Goal: Task Accomplishment & Management: Complete application form

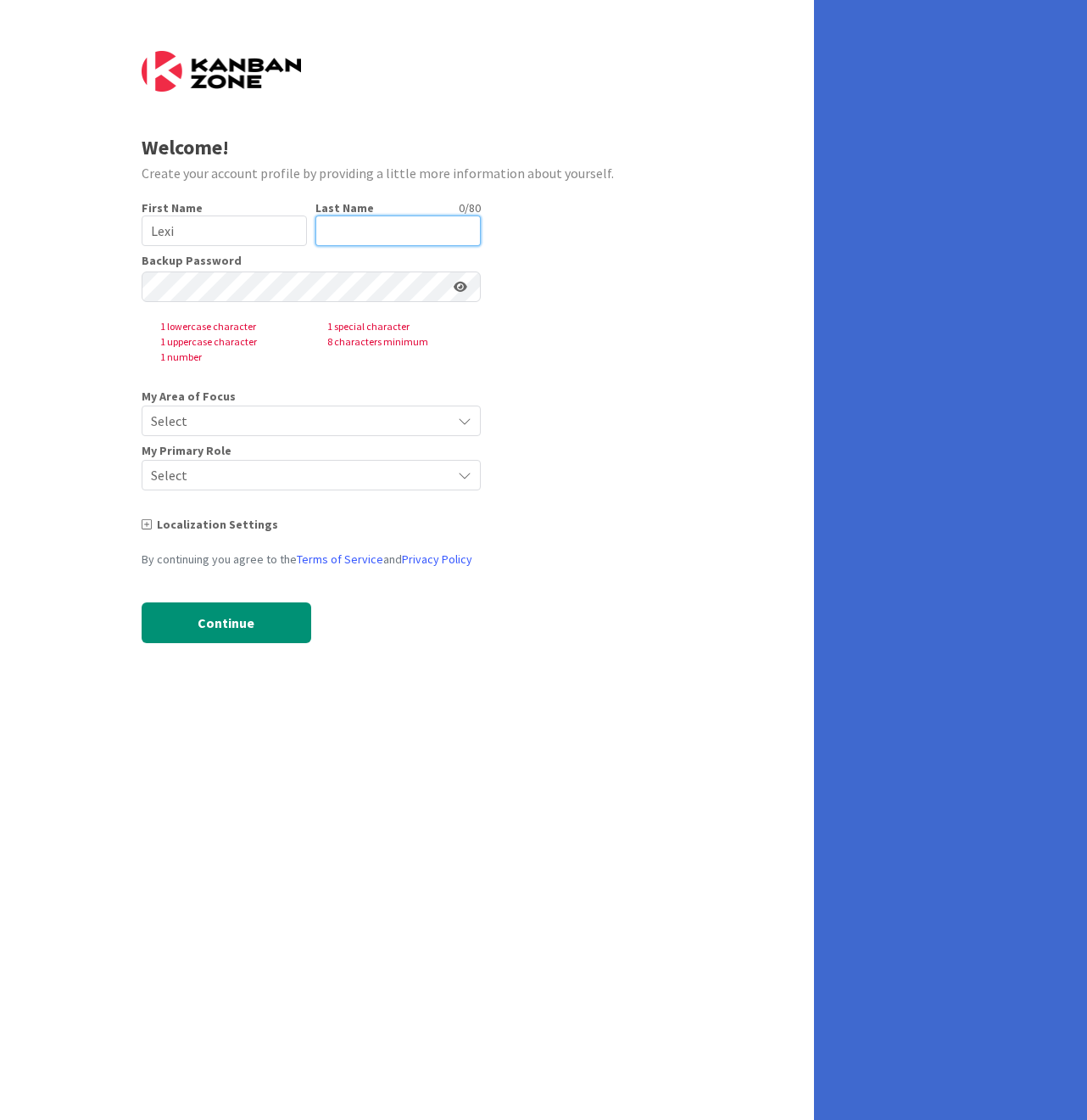
click at [334, 227] on input "text" at bounding box center [399, 231] width 166 height 31
click at [648, 493] on form "Welcome! Create your account profile by providing a little more information abo…" at bounding box center [408, 360] width 532 height 617
click at [341, 228] on input "text" at bounding box center [399, 231] width 166 height 31
type input "[PERSON_NAME]"
click at [142, 302] on div at bounding box center [142, 302] width 0 height 0
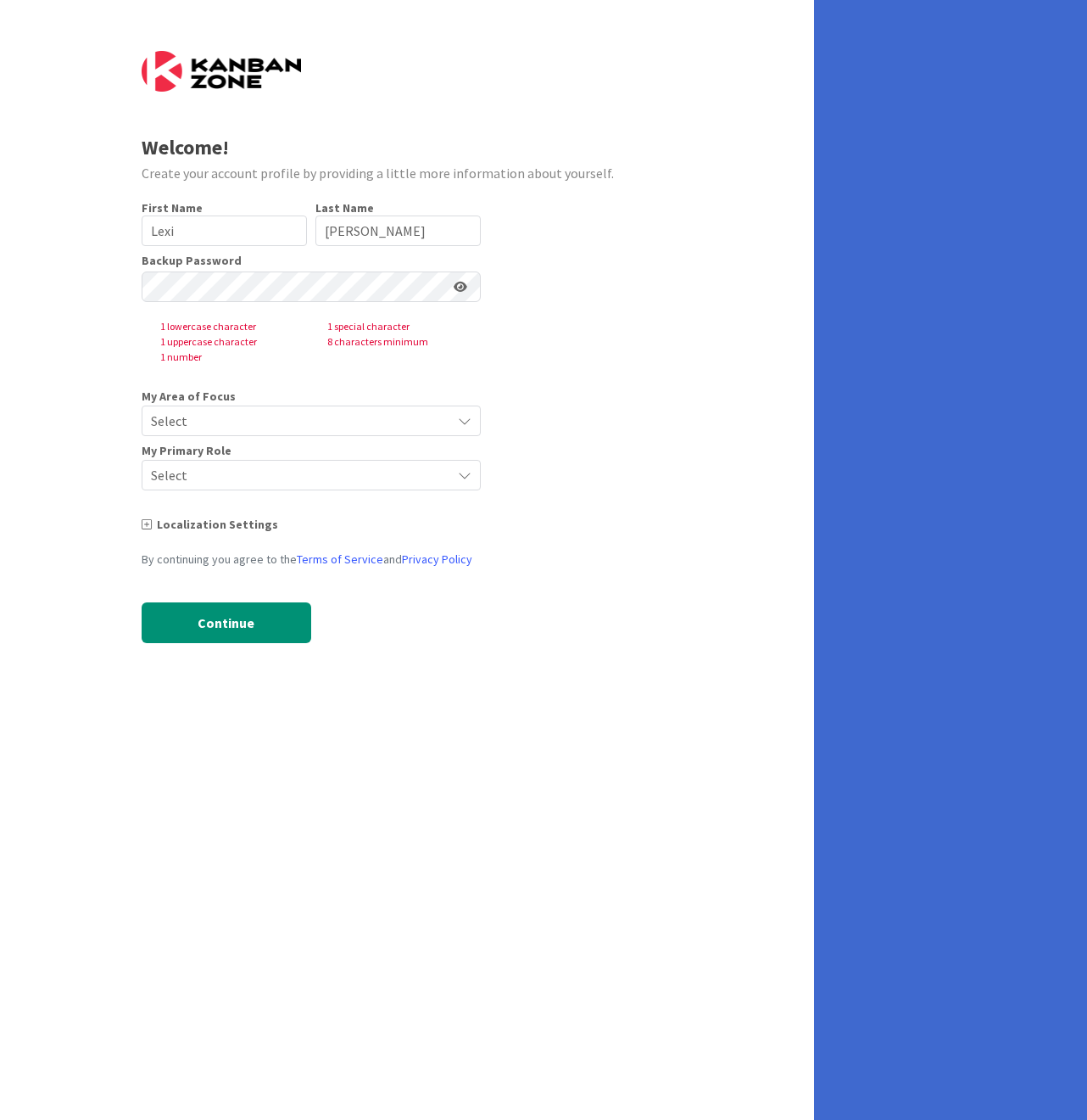
click at [658, 751] on div "Welcome! Create your account profile by providing a little more information abo…" at bounding box center [407, 560] width 814 height 1120
click at [142, 302] on div at bounding box center [142, 302] width 0 height 0
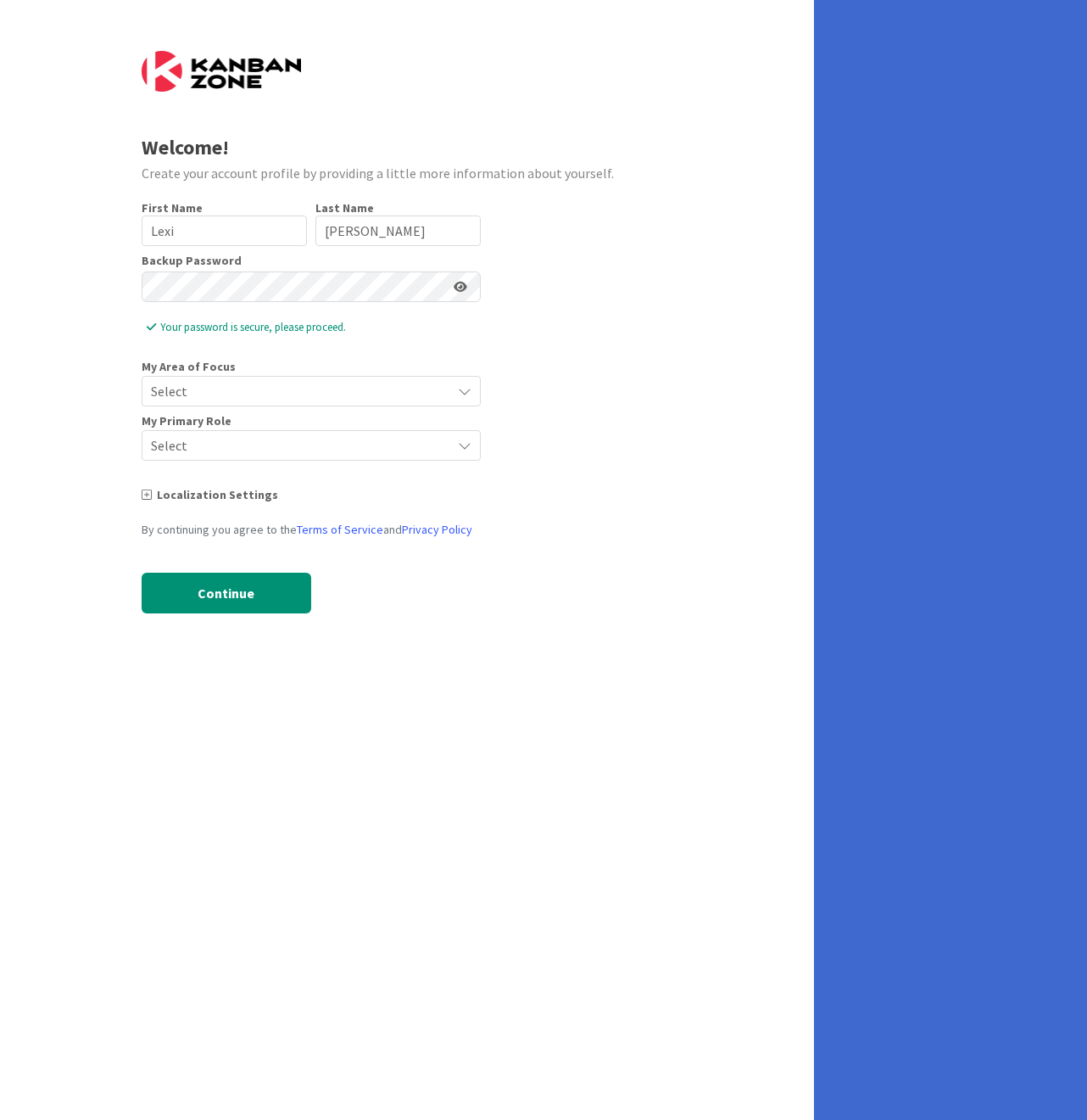
click at [263, 392] on span "Select" at bounding box center [297, 391] width 291 height 24
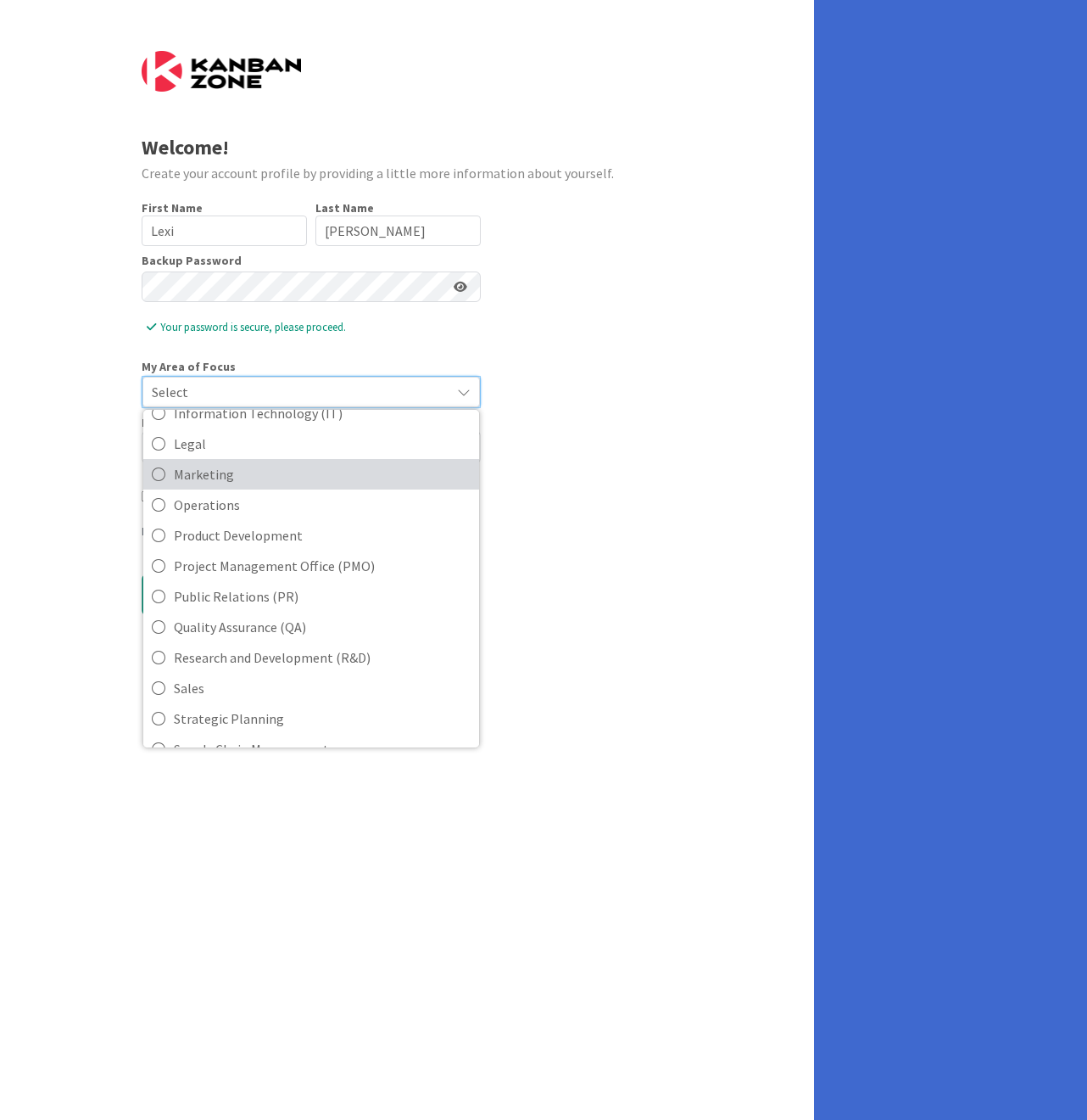
scroll to position [340, 0]
click at [193, 443] on span "Legal" at bounding box center [322, 445] width 297 height 25
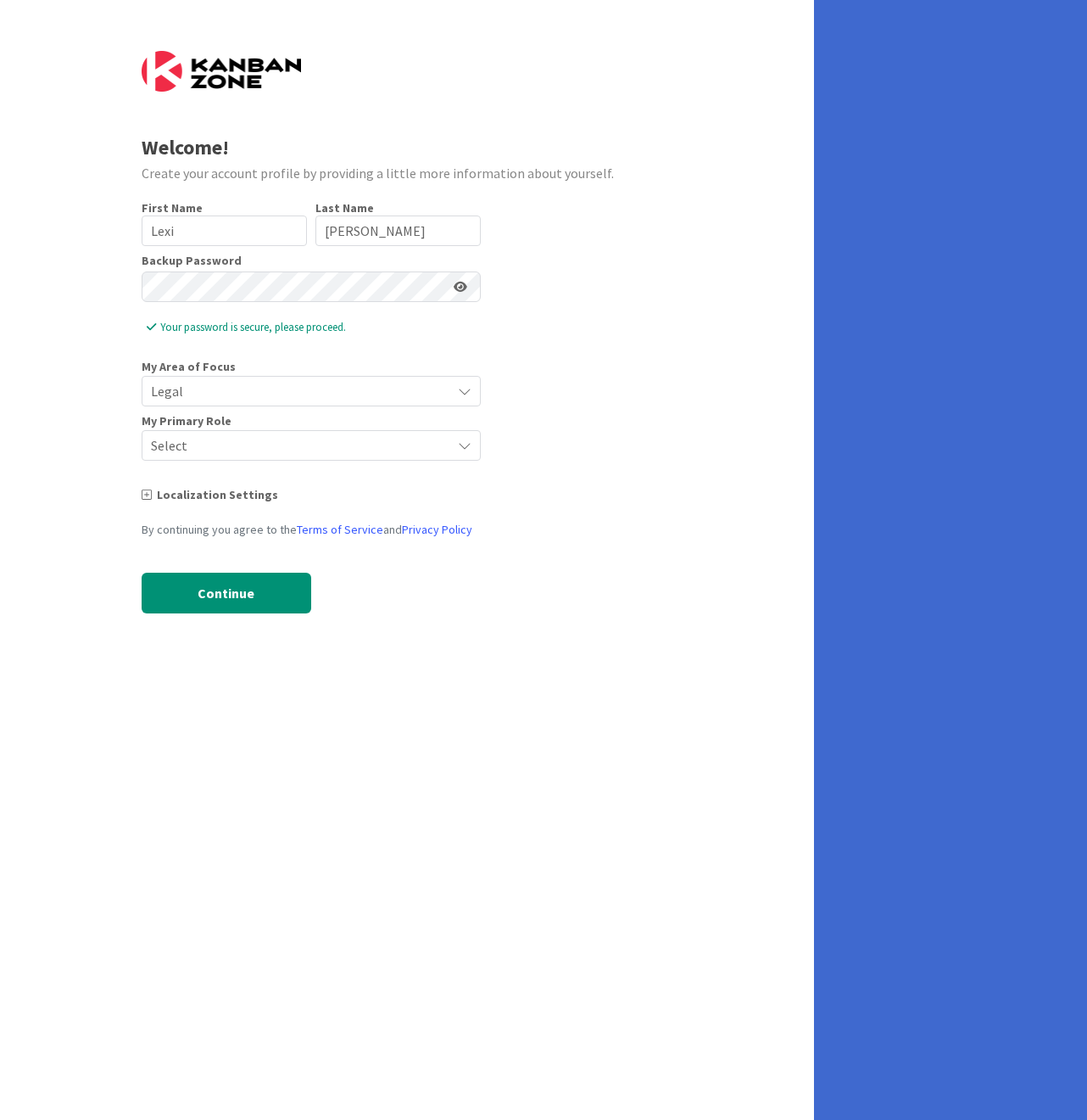
click at [181, 446] on span "Select" at bounding box center [297, 445] width 291 height 24
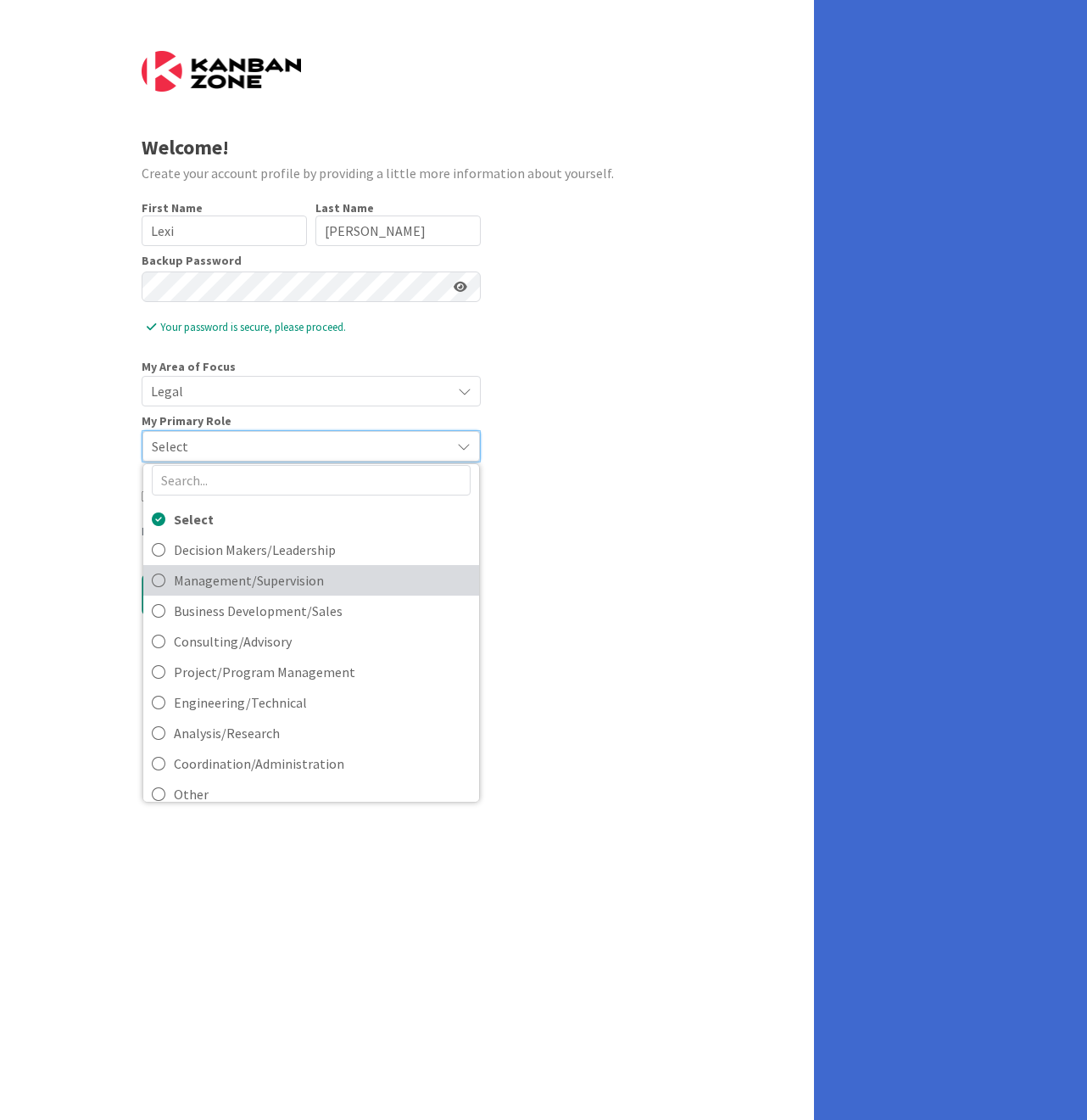
scroll to position [29, 0]
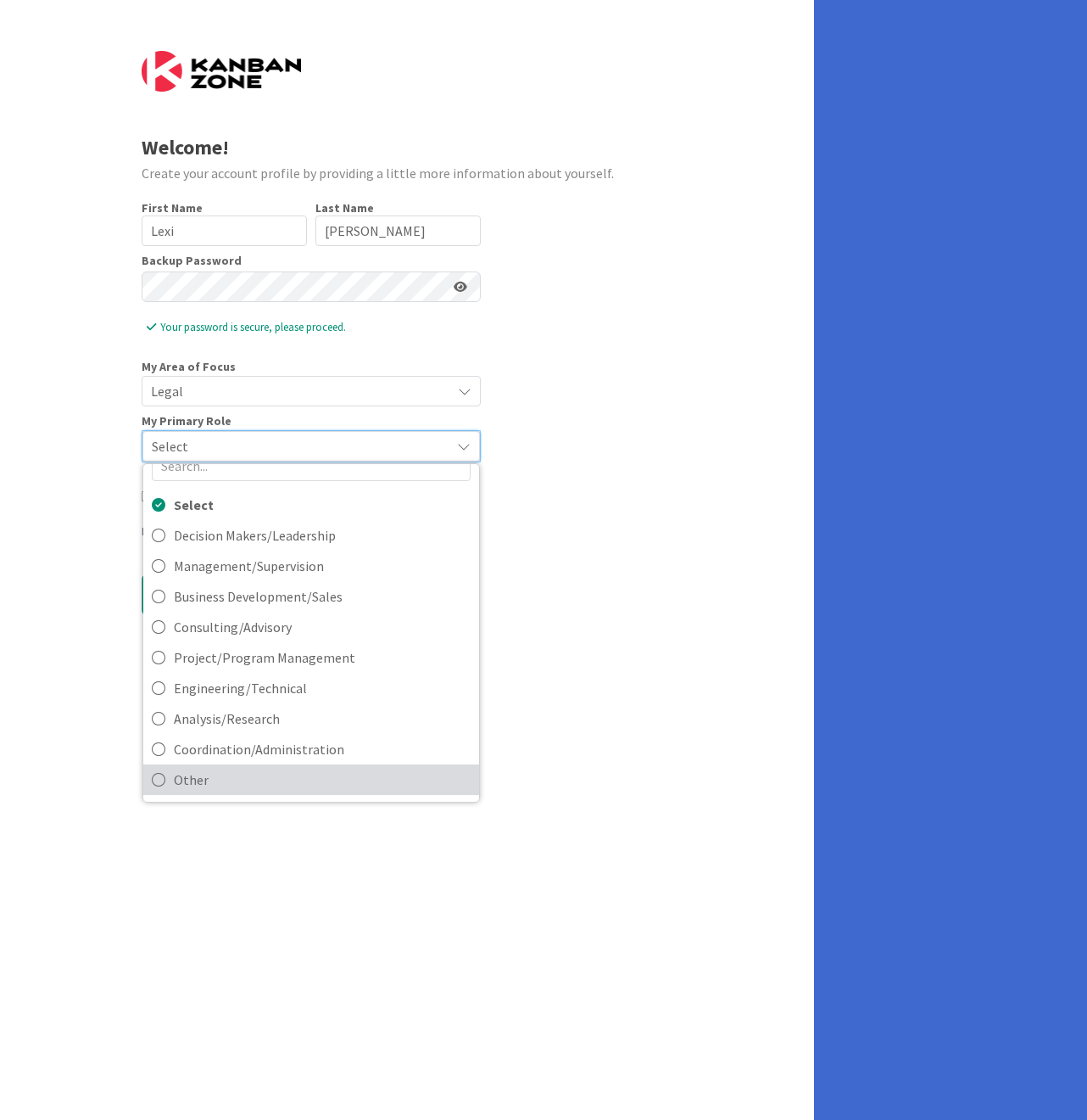
click at [259, 780] on span "Other" at bounding box center [322, 779] width 297 height 25
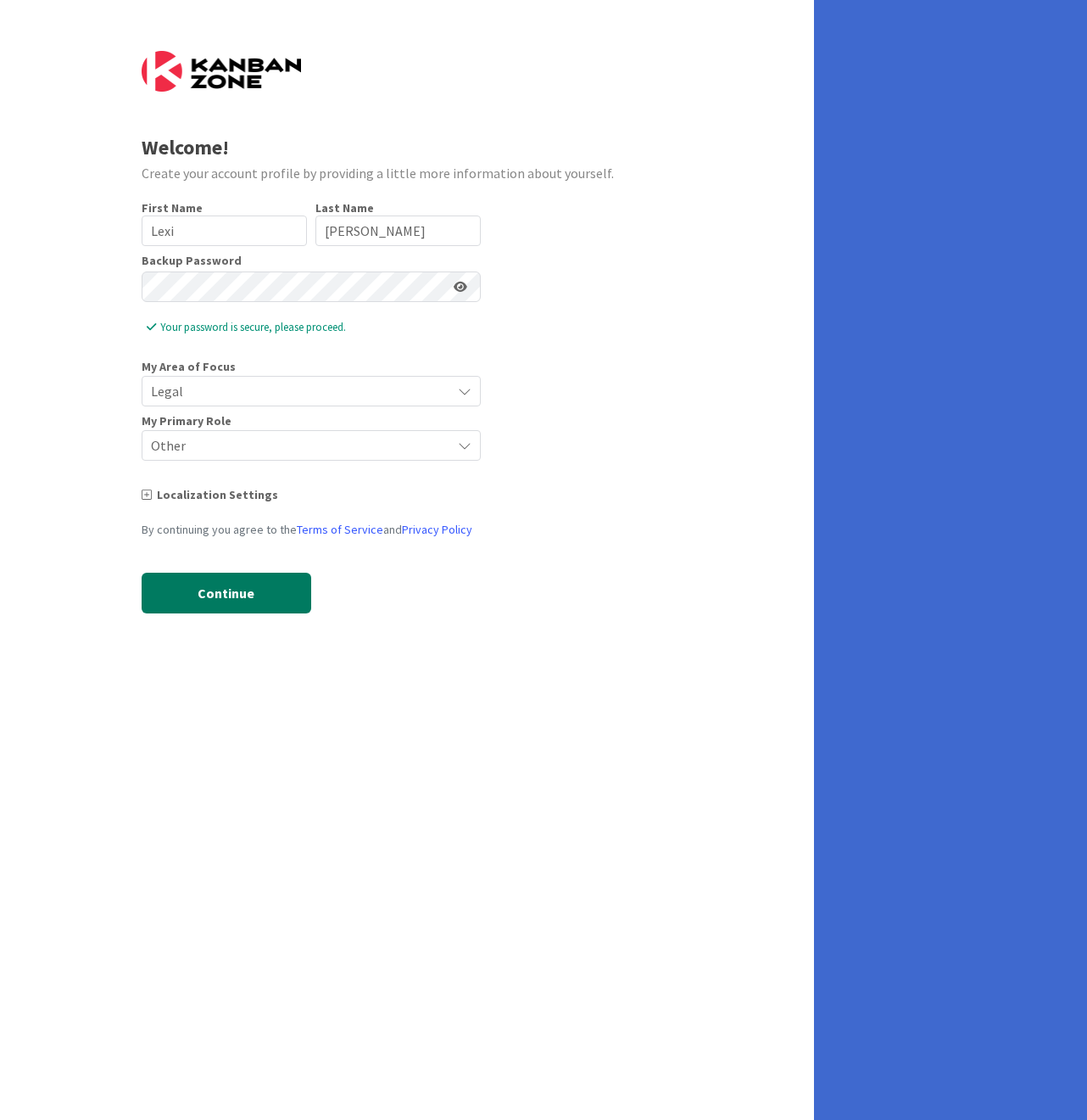
click at [227, 601] on button "Continue" at bounding box center [227, 593] width 169 height 41
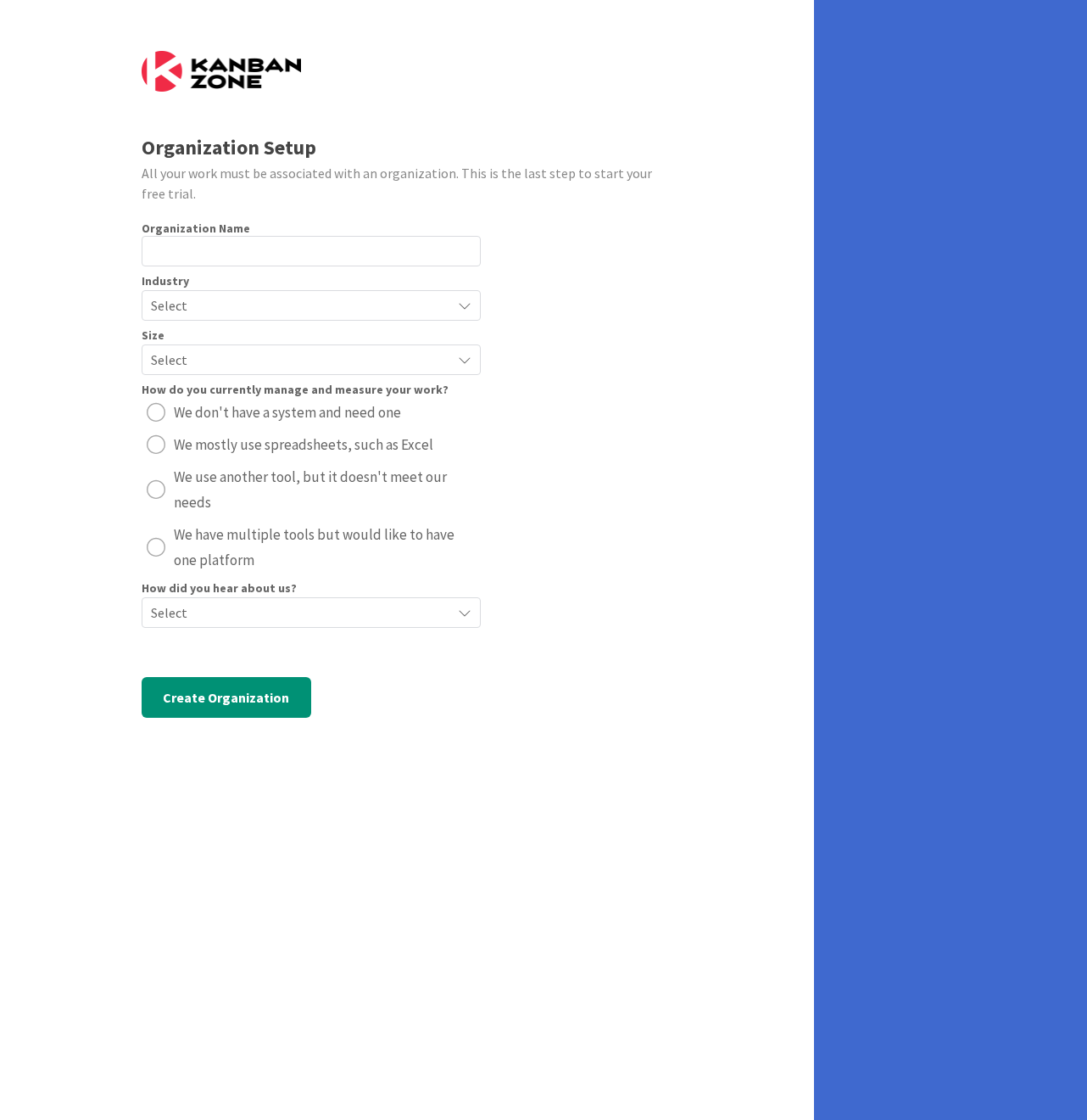
click at [289, 413] on span "We don't have a system and need one" at bounding box center [288, 412] width 228 height 25
click at [190, 259] on input "text" at bounding box center [311, 251] width 340 height 31
click at [164, 244] on input "Lexi and Associates" at bounding box center [311, 251] width 340 height 31
type input "[PERSON_NAME] and Associates"
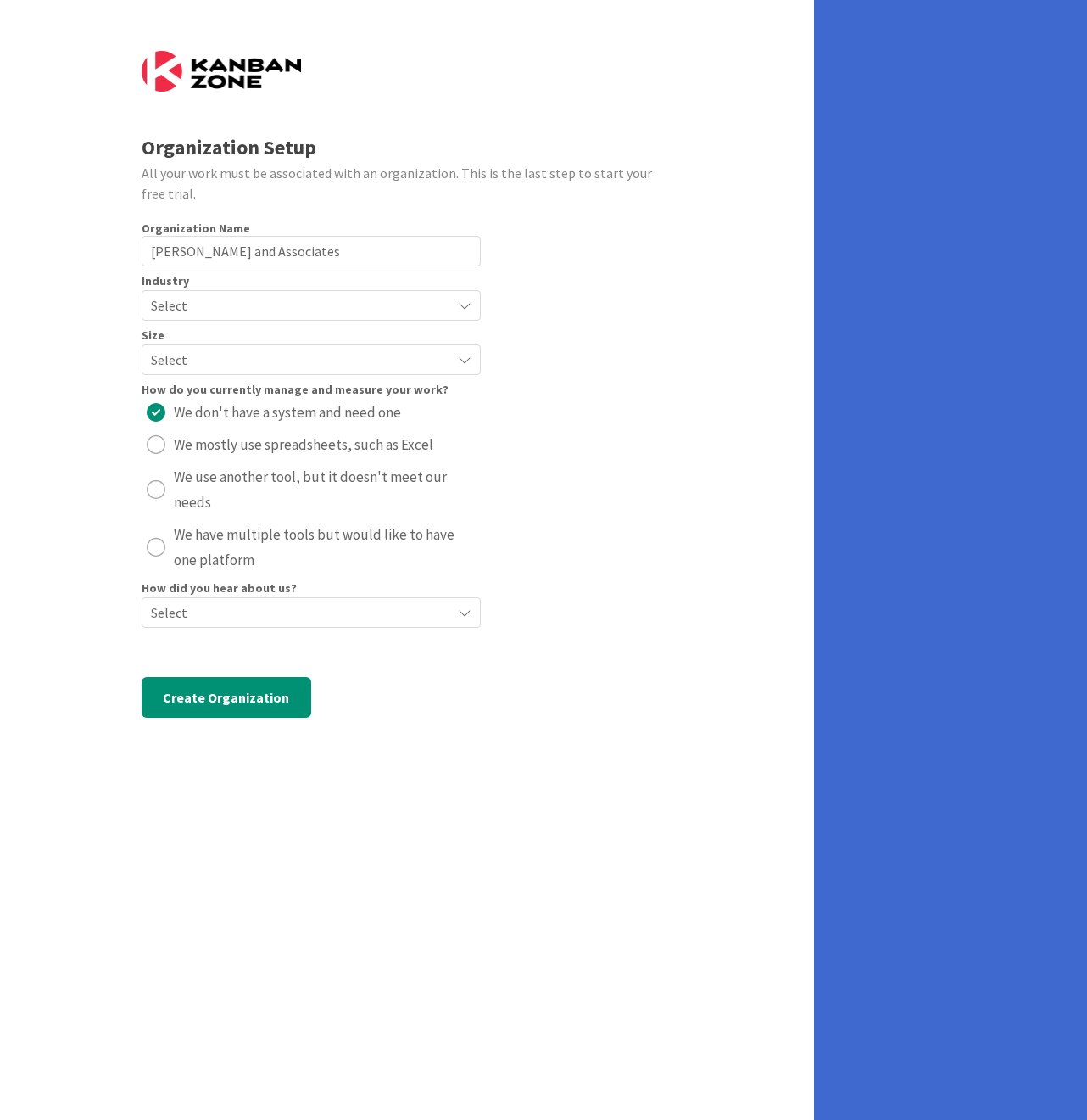
click at [229, 294] on span "Select" at bounding box center [297, 305] width 291 height 24
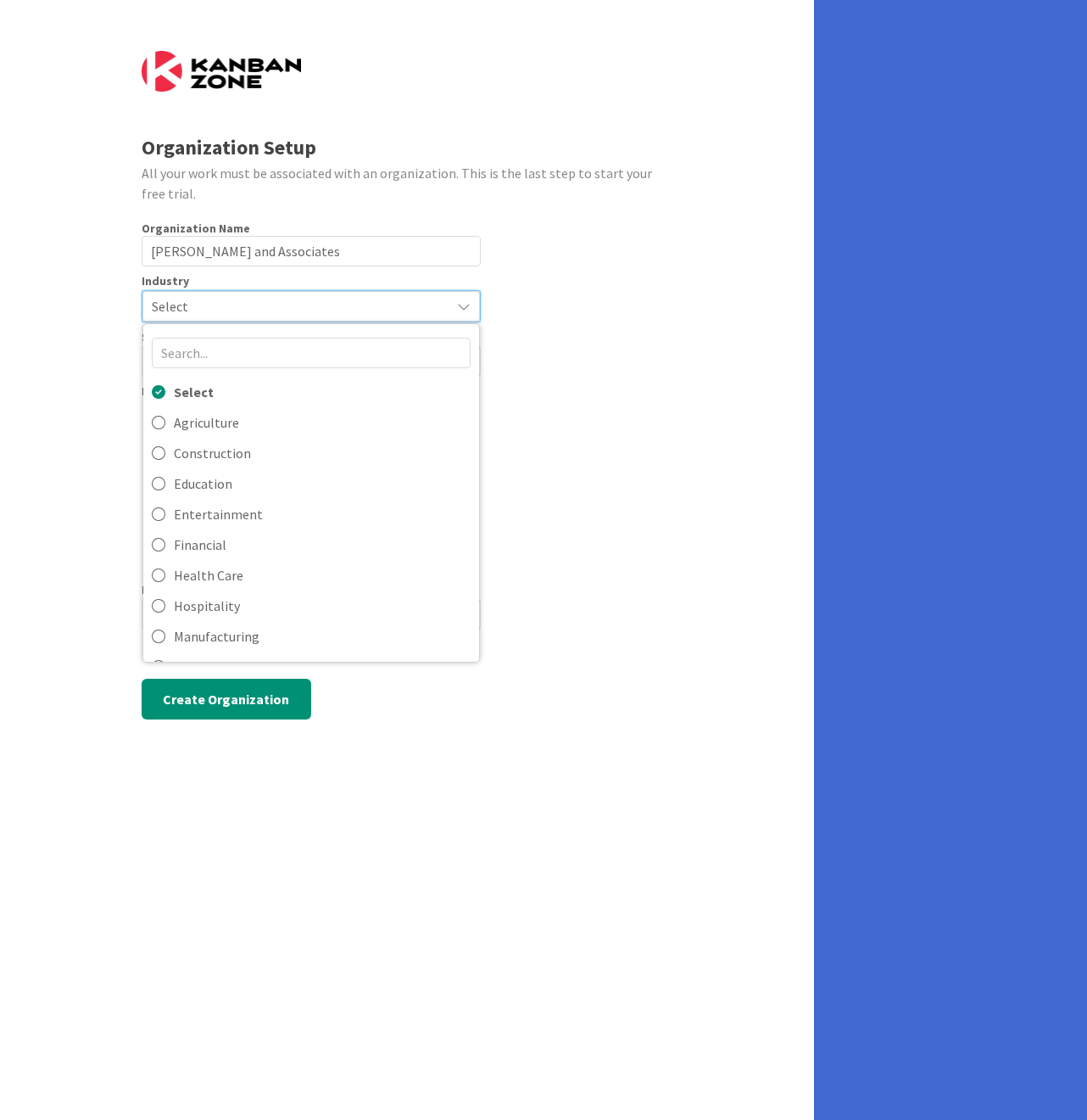
scroll to position [0, 0]
click at [211, 354] on input "text" at bounding box center [311, 355] width 319 height 31
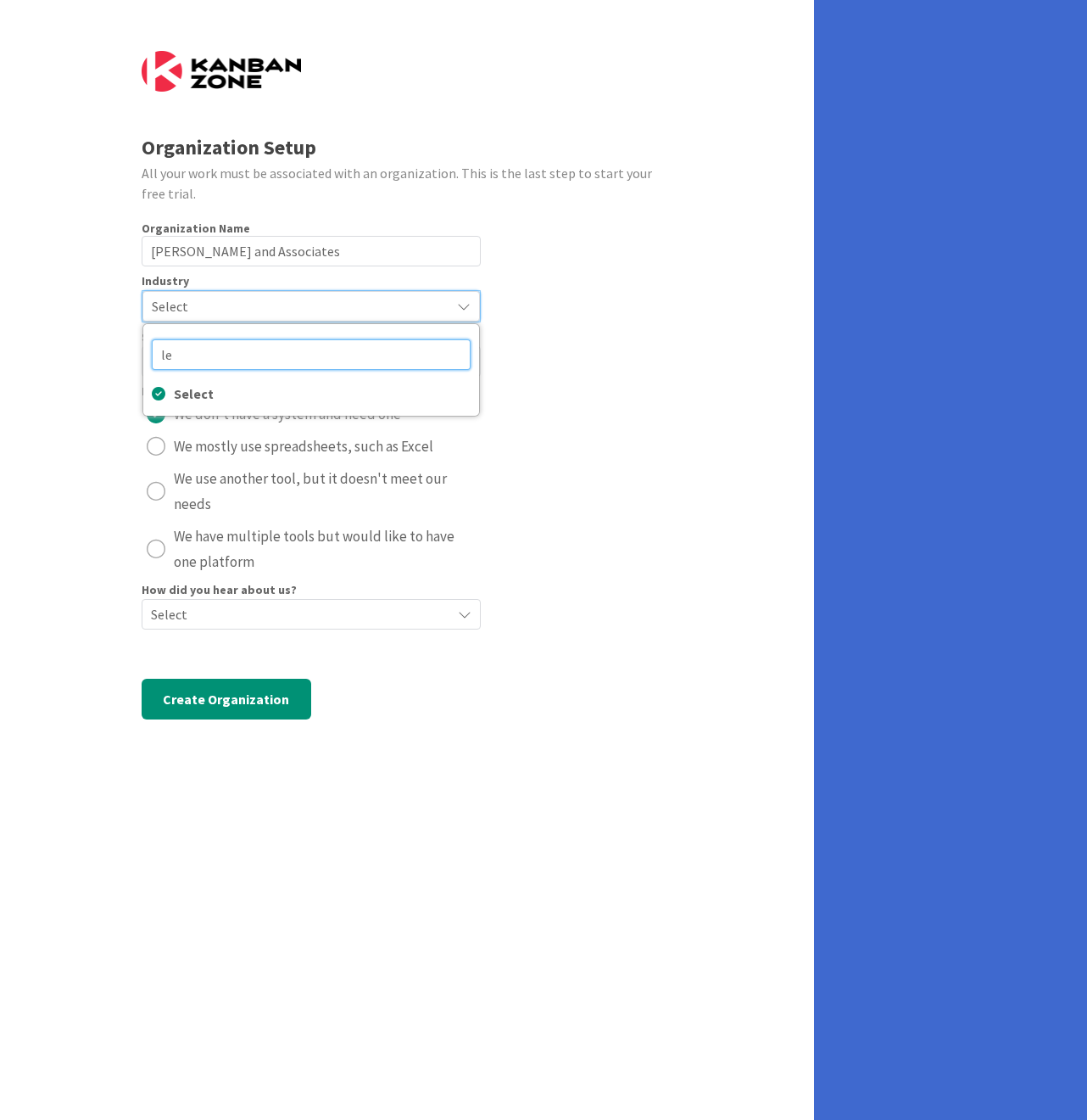
type input "l"
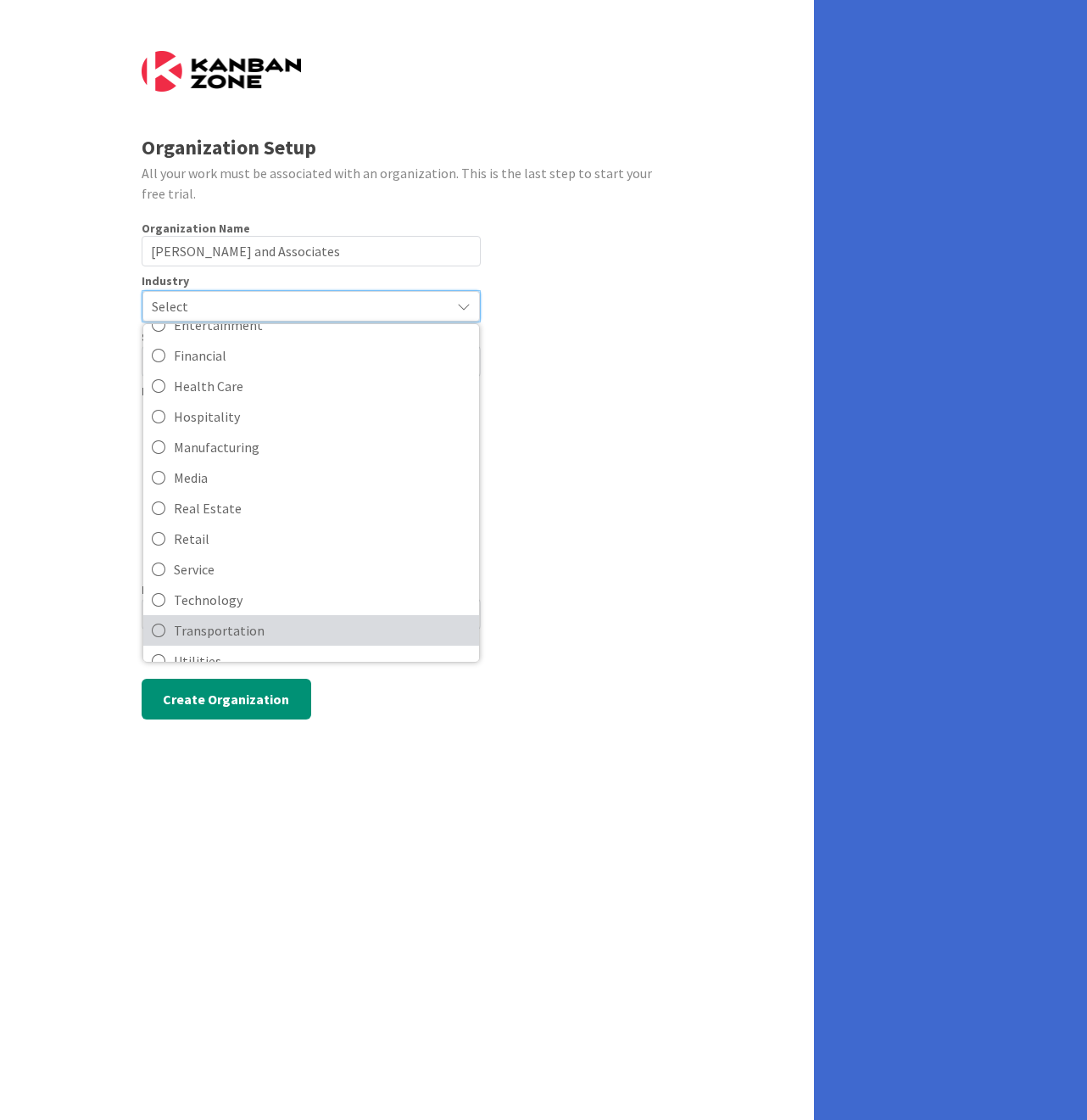
scroll to position [212, 0]
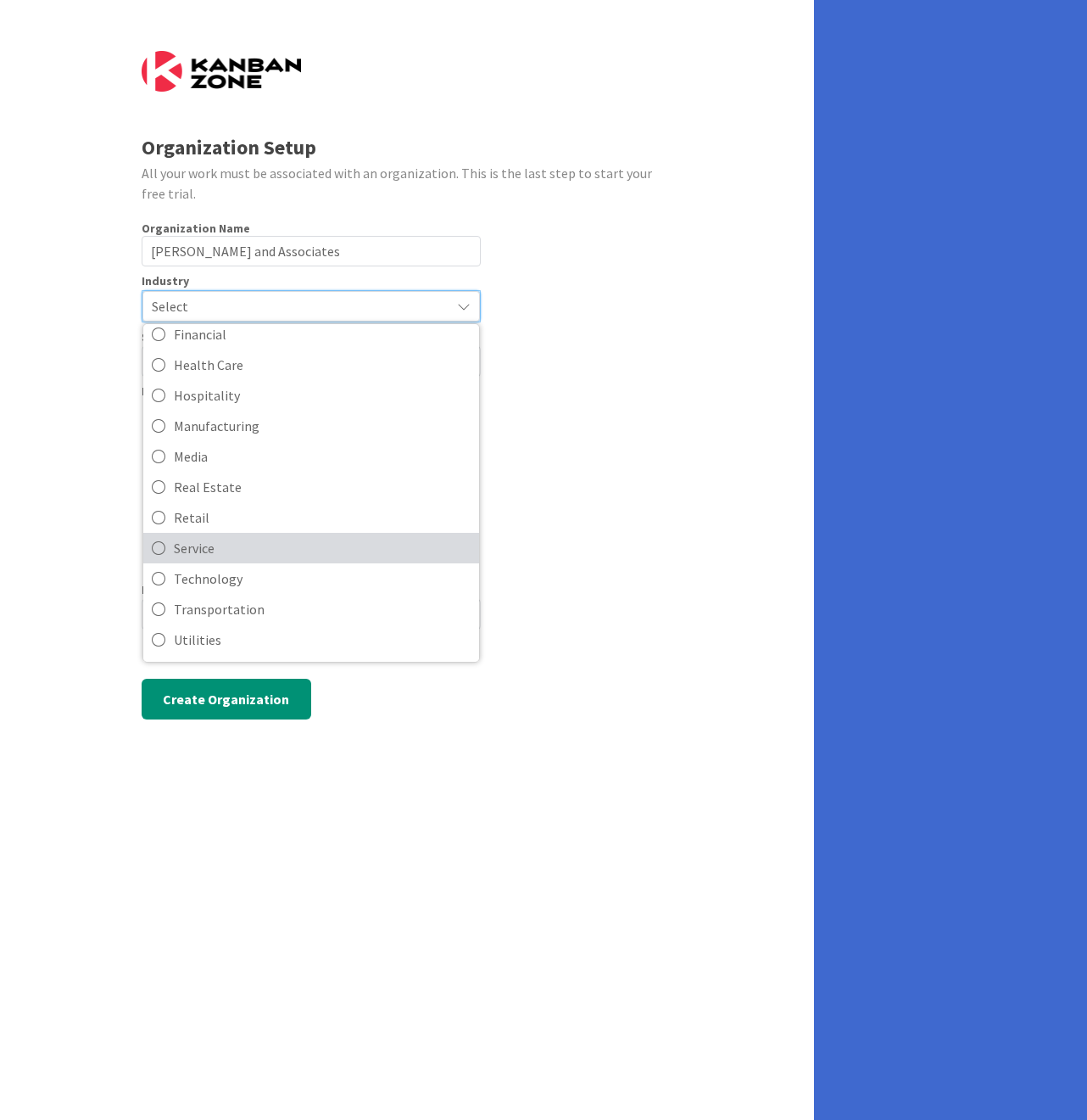
click at [234, 553] on span "Service" at bounding box center [322, 548] width 297 height 25
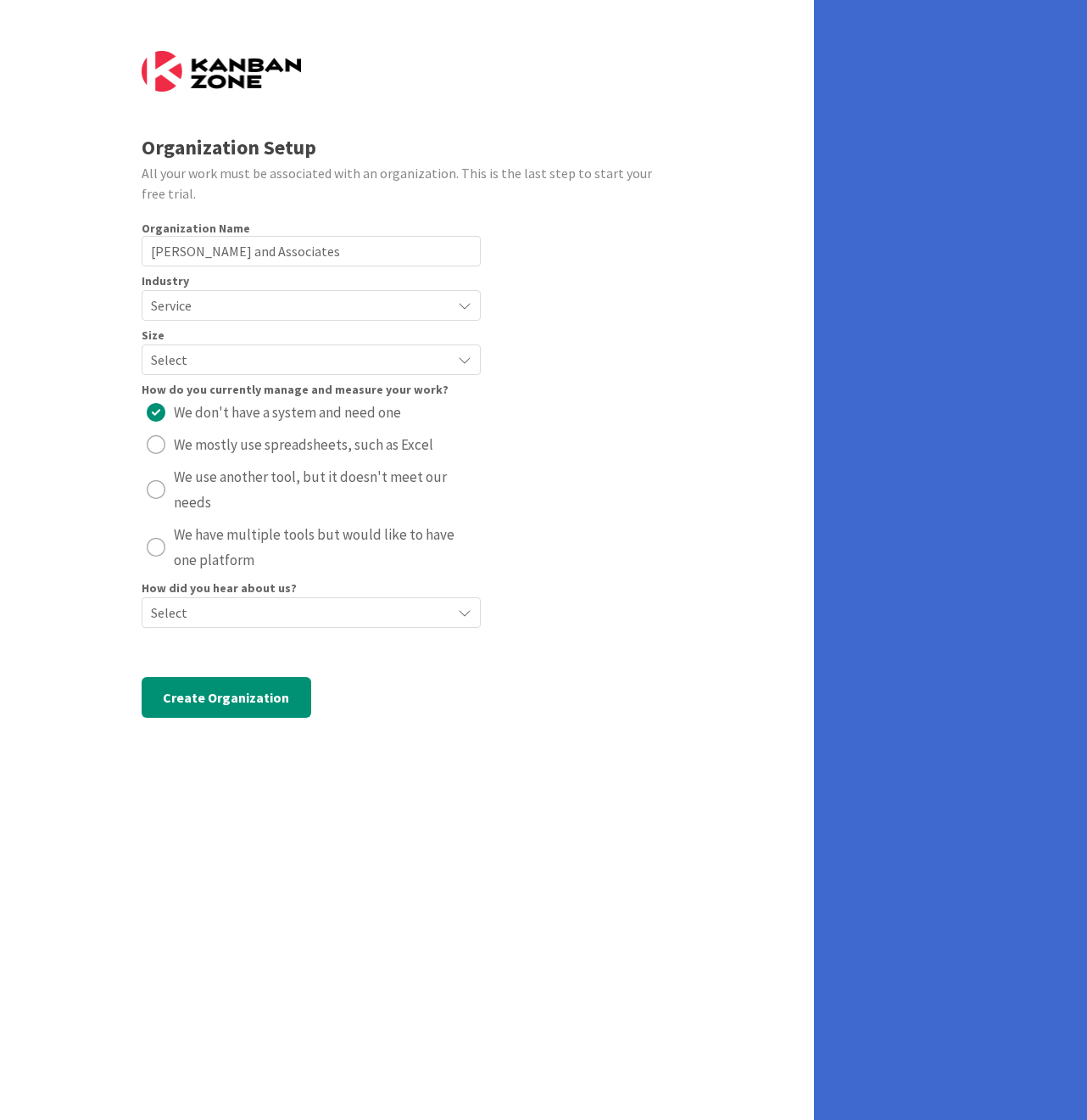
click at [205, 366] on span "Select" at bounding box center [297, 360] width 291 height 24
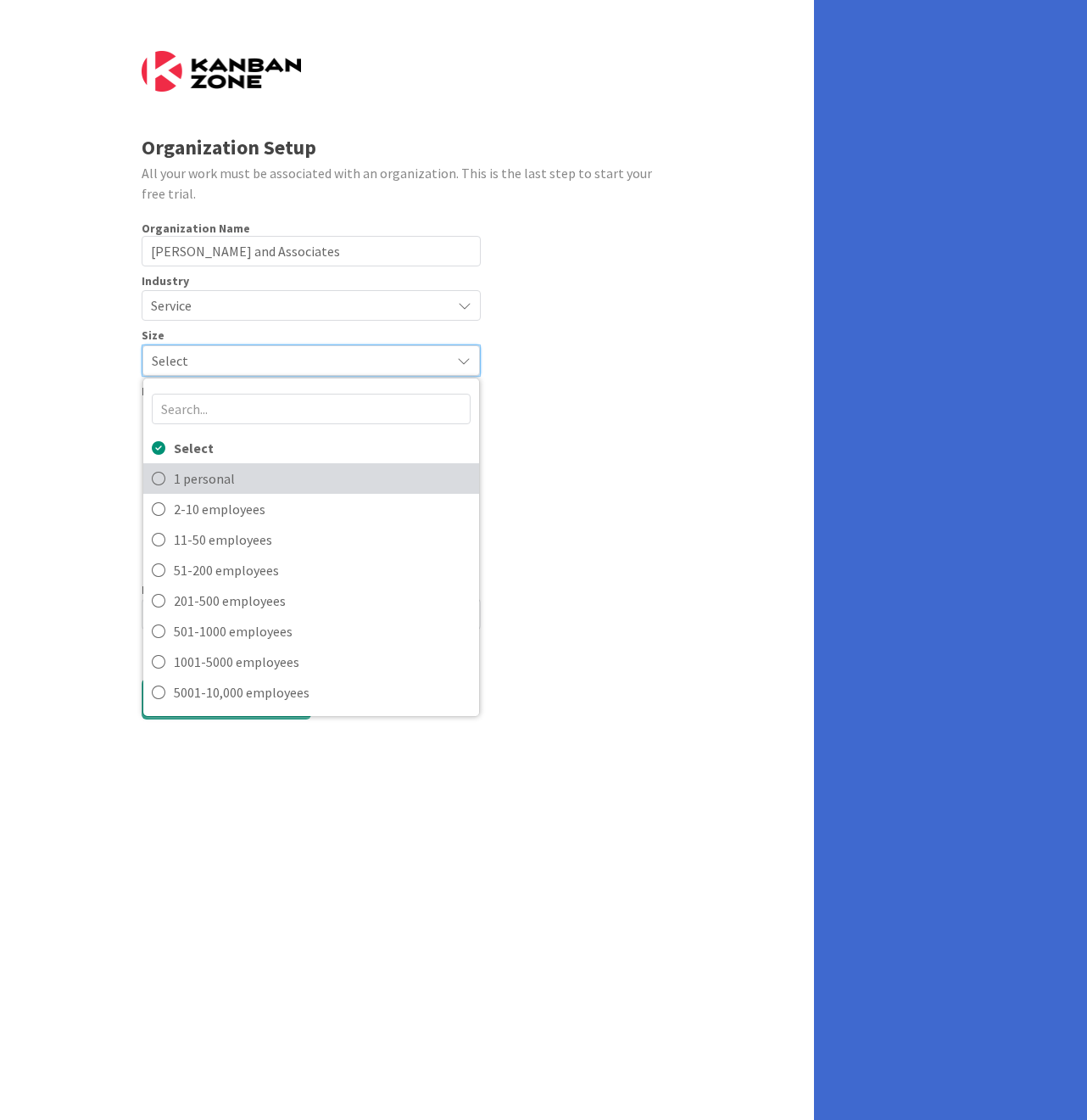
click at [206, 478] on span "1 personal" at bounding box center [322, 478] width 297 height 25
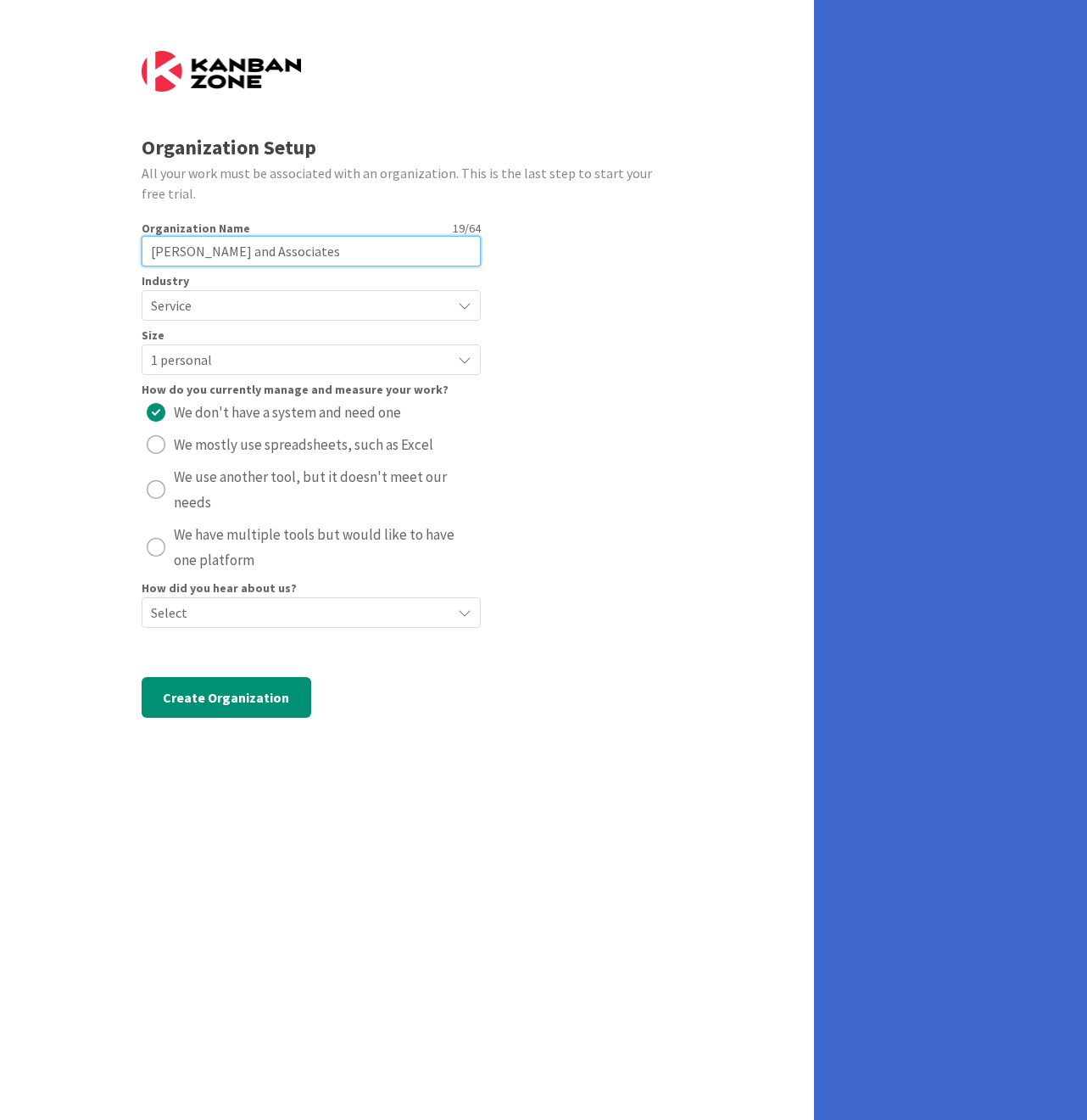
drag, startPoint x: 282, startPoint y: 255, endPoint x: 115, endPoint y: 275, distance: 168.2
click at [115, 275] on div "Organization Setup All your work must be associated with an organization. This …" at bounding box center [407, 560] width 814 height 1120
type input "B"
type input "[PERSON_NAME]'s Firm"
click at [387, 597] on div "Select" at bounding box center [311, 613] width 340 height 31
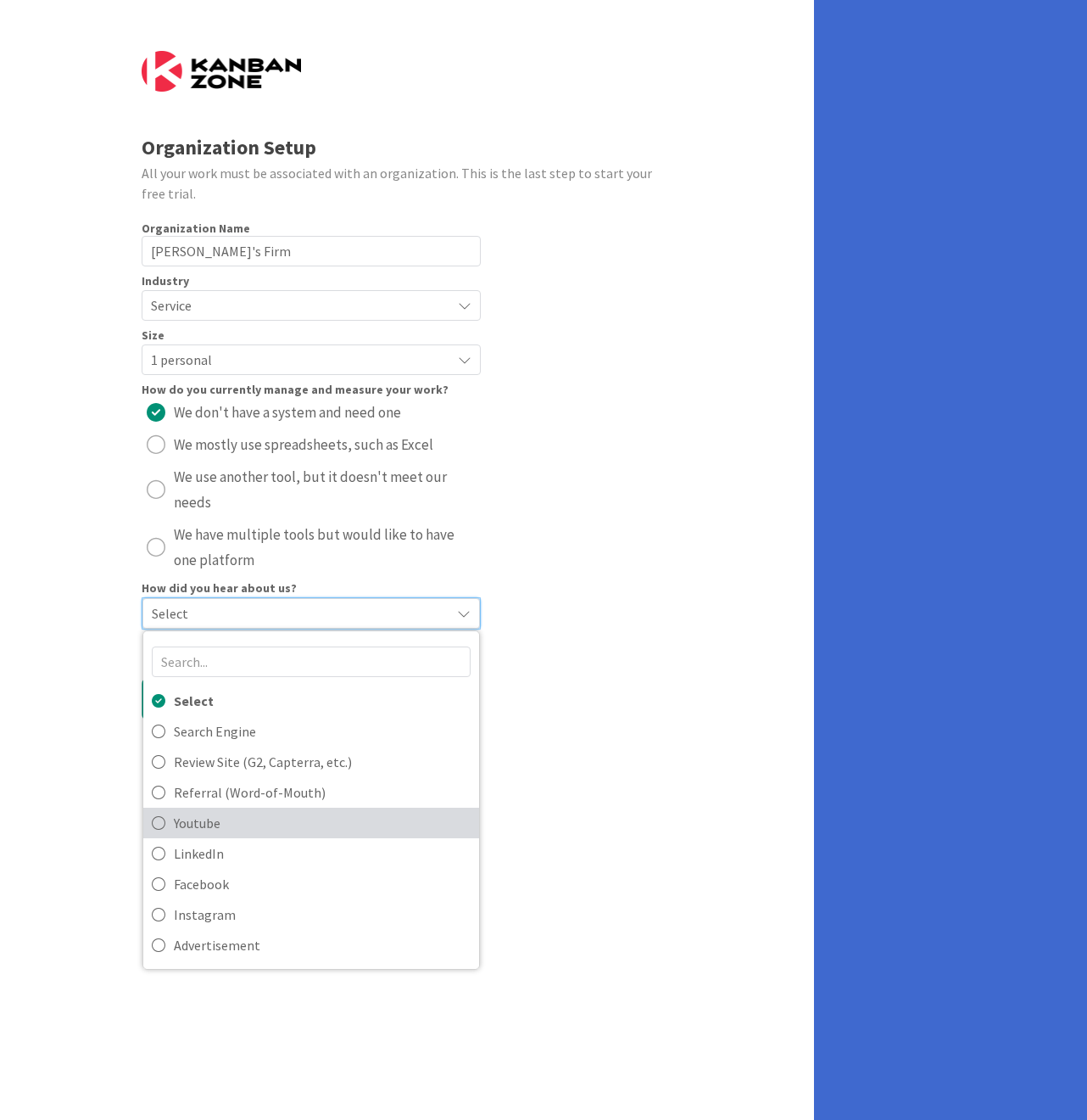
click at [243, 827] on span "Youtube" at bounding box center [322, 823] width 297 height 25
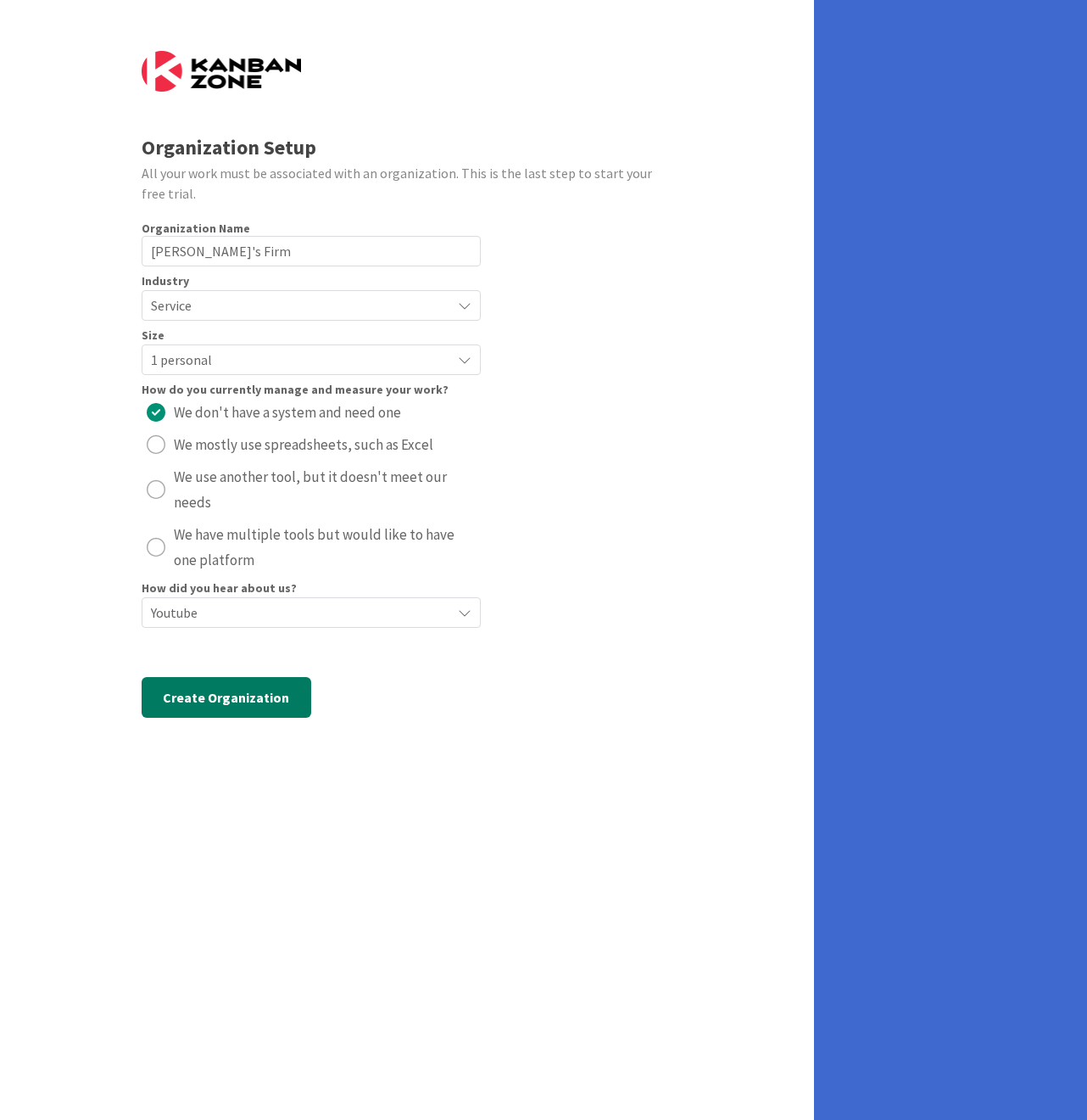
click at [233, 691] on button "Create Organization" at bounding box center [227, 697] width 169 height 41
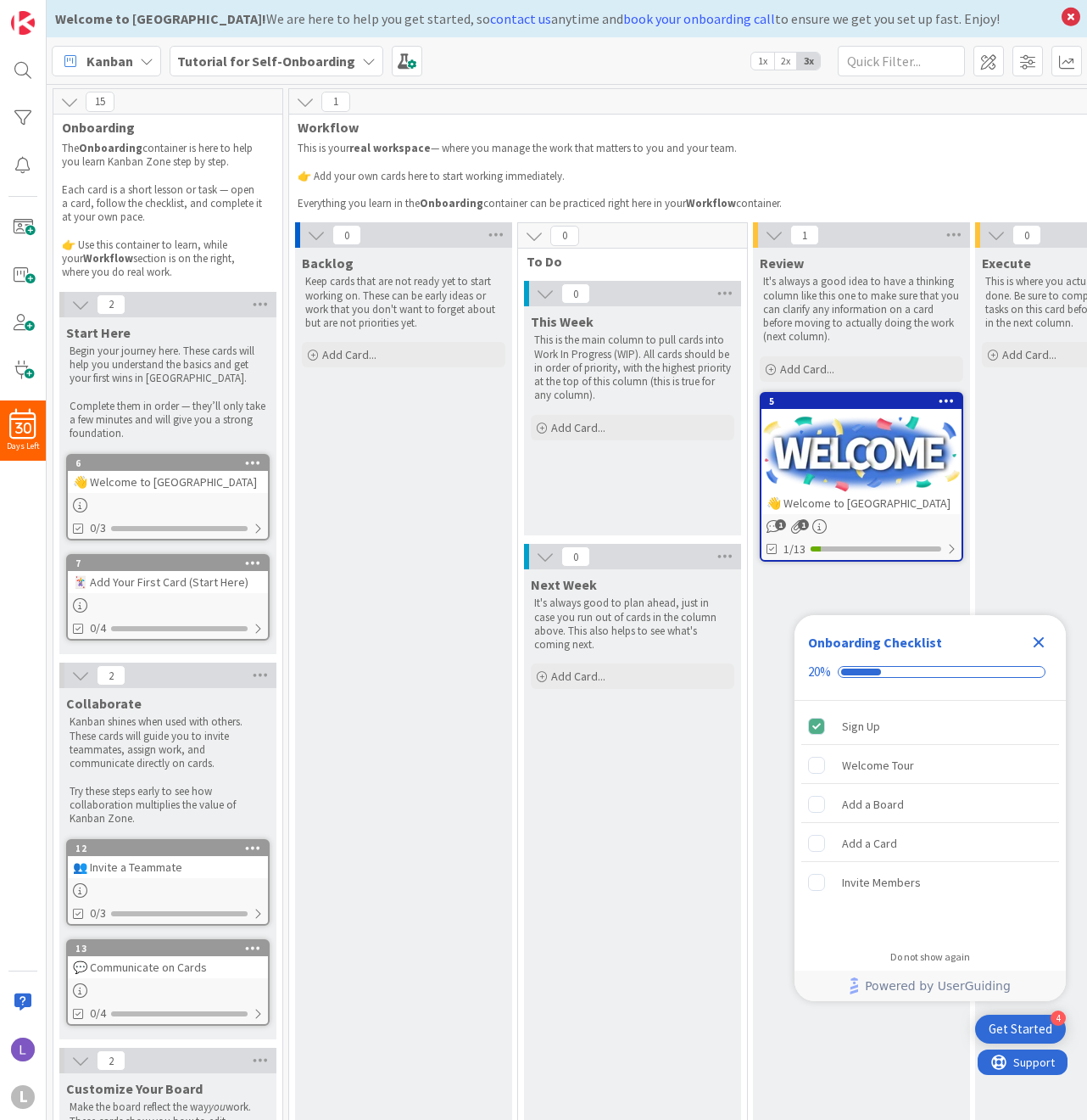
click at [1038, 645] on icon "Close Checklist" at bounding box center [1040, 643] width 11 height 11
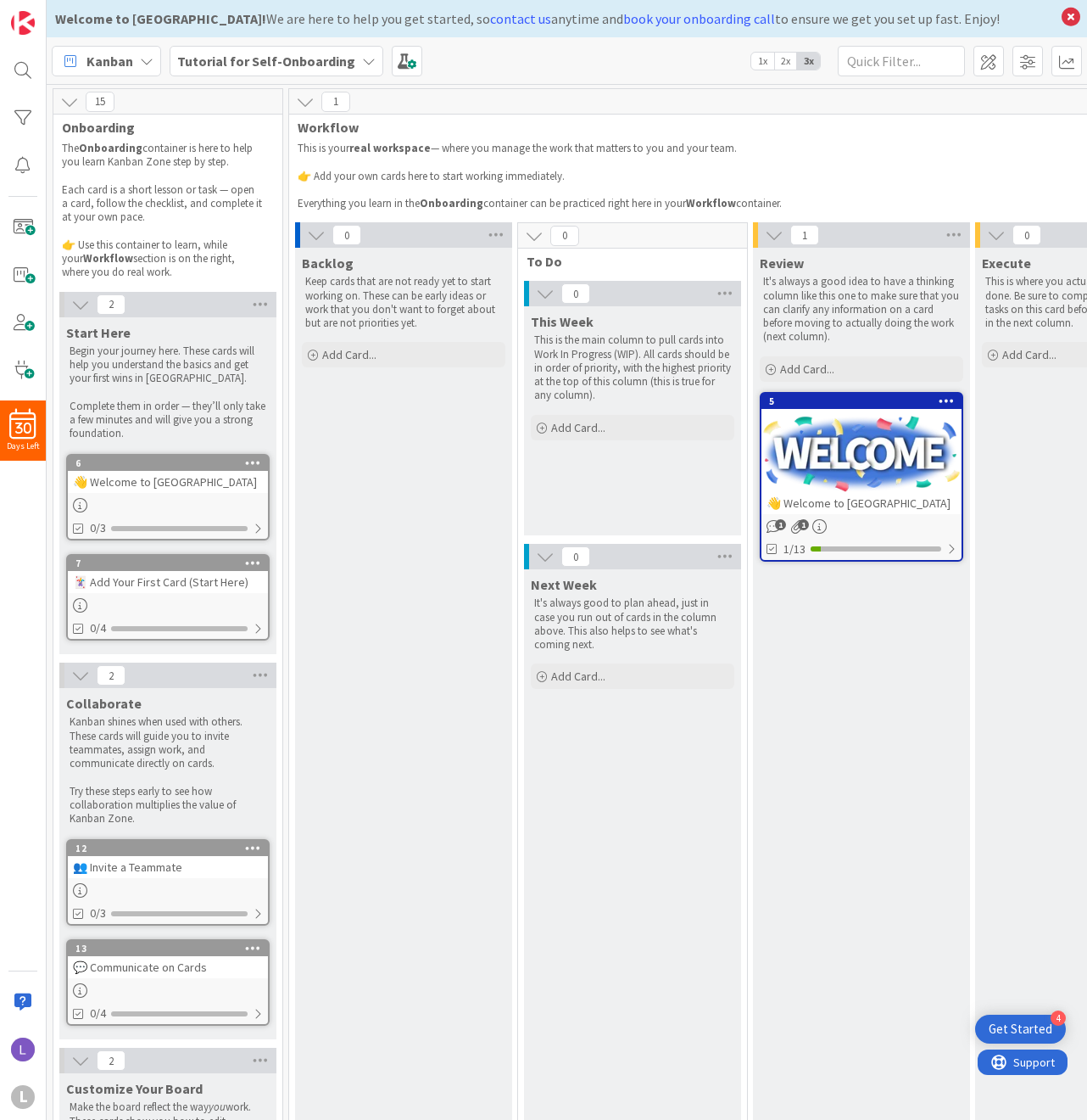
click at [950, 394] on icon at bounding box center [947, 400] width 16 height 12
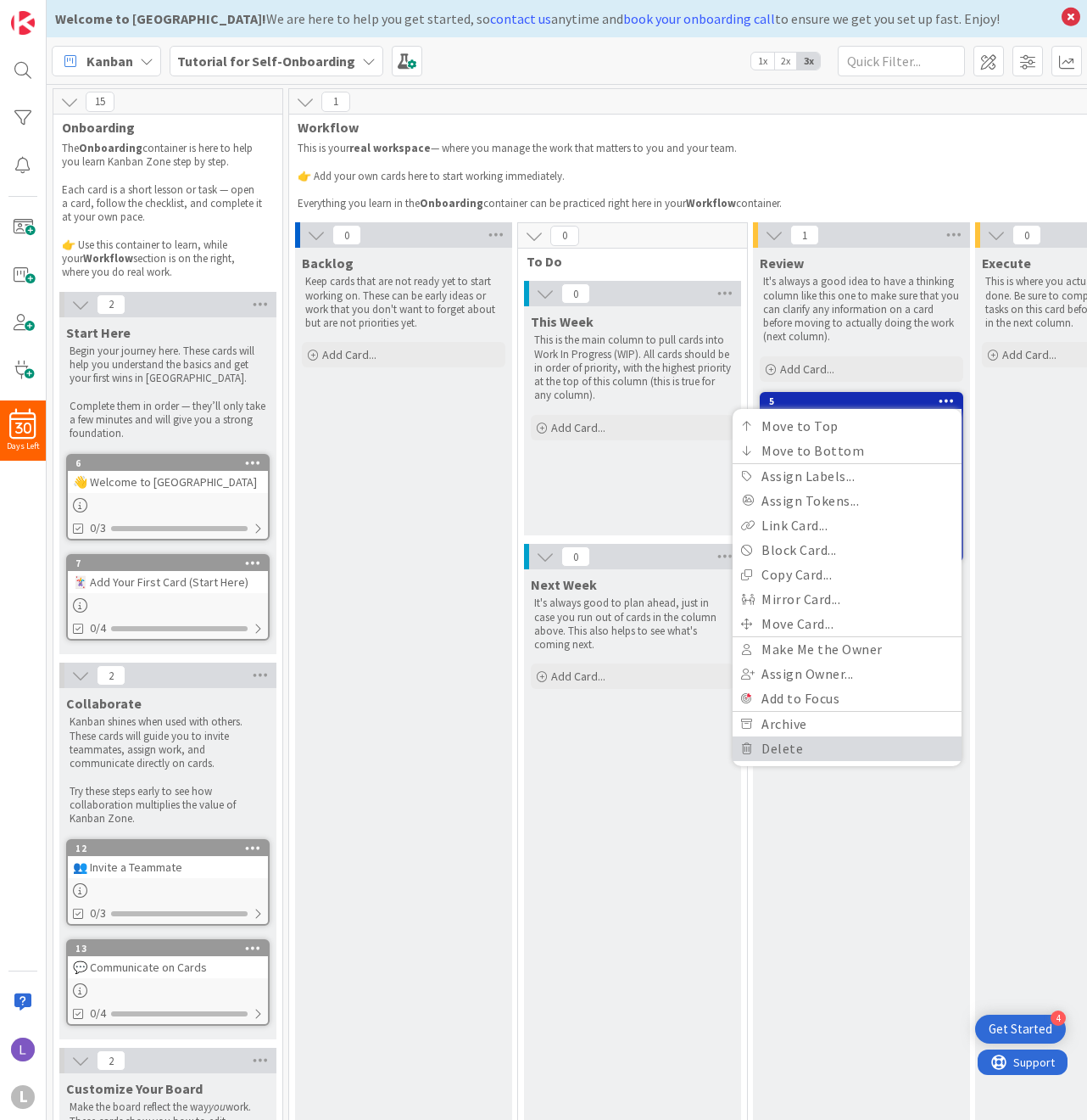
click at [849, 752] on link "Delete" at bounding box center [848, 748] width 229 height 25
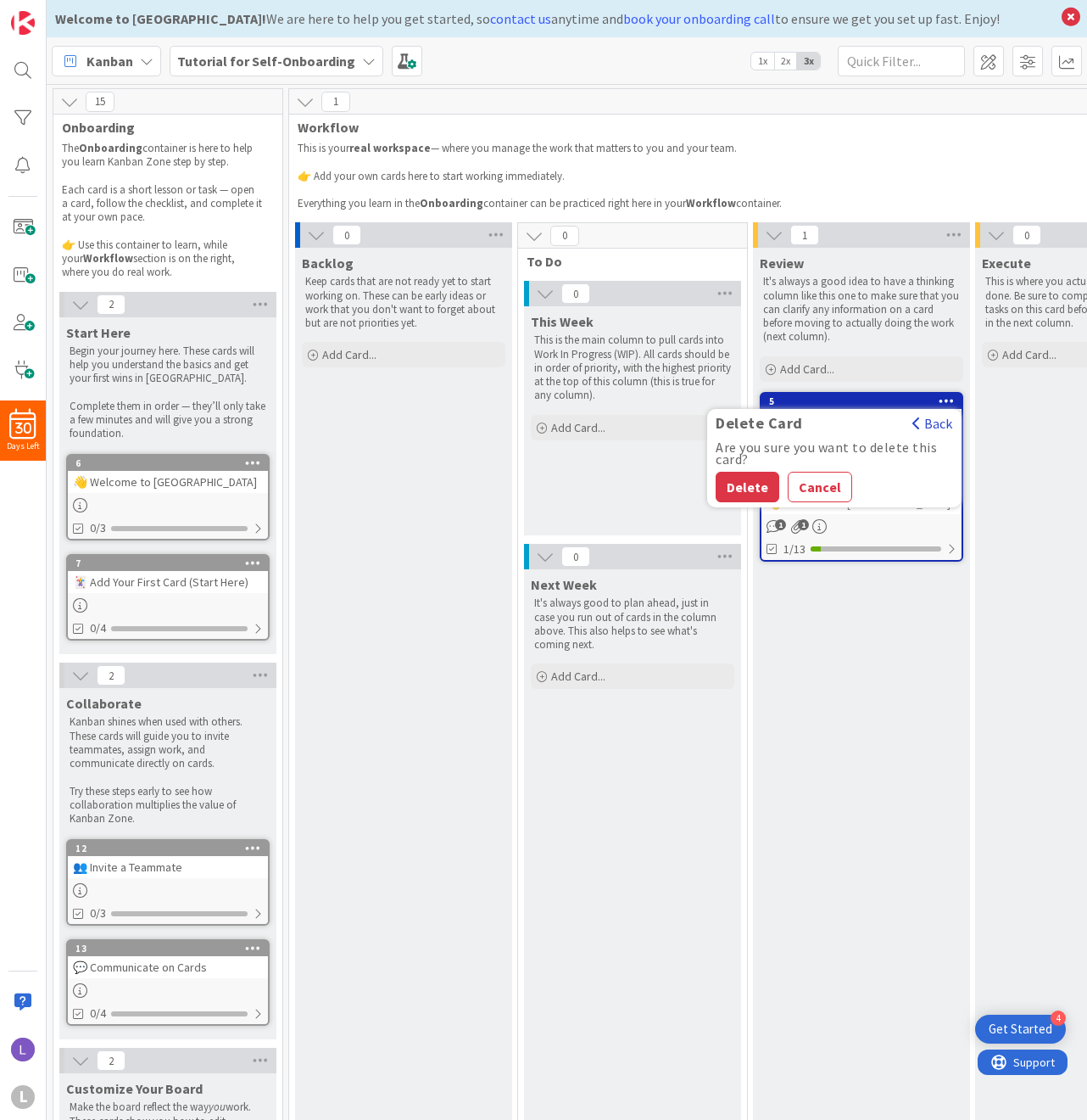
click at [940, 424] on button "Back" at bounding box center [933, 423] width 42 height 18
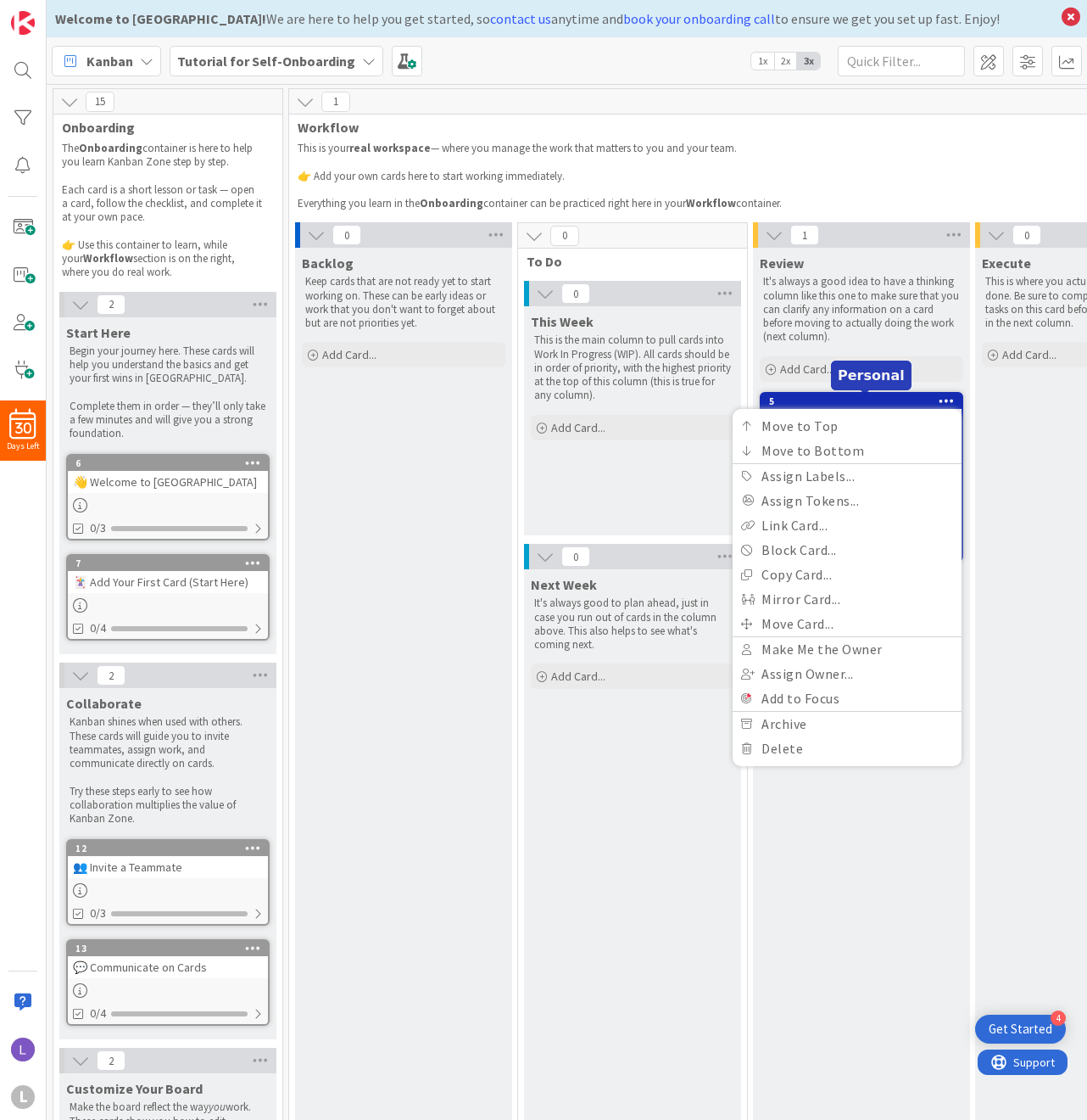
click at [898, 395] on div "5" at bounding box center [865, 401] width 192 height 12
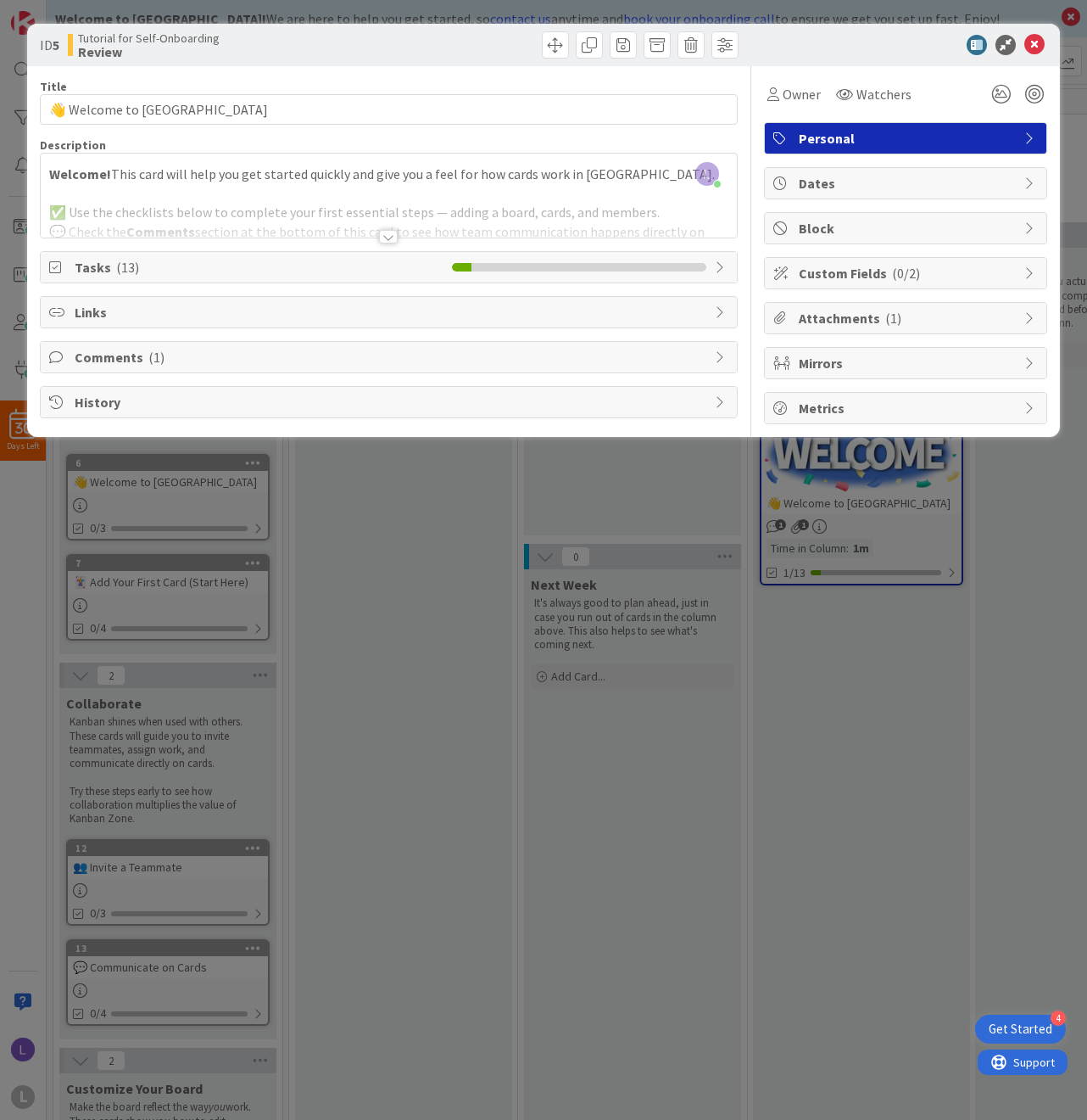
click at [391, 237] on div at bounding box center [388, 236] width 18 height 14
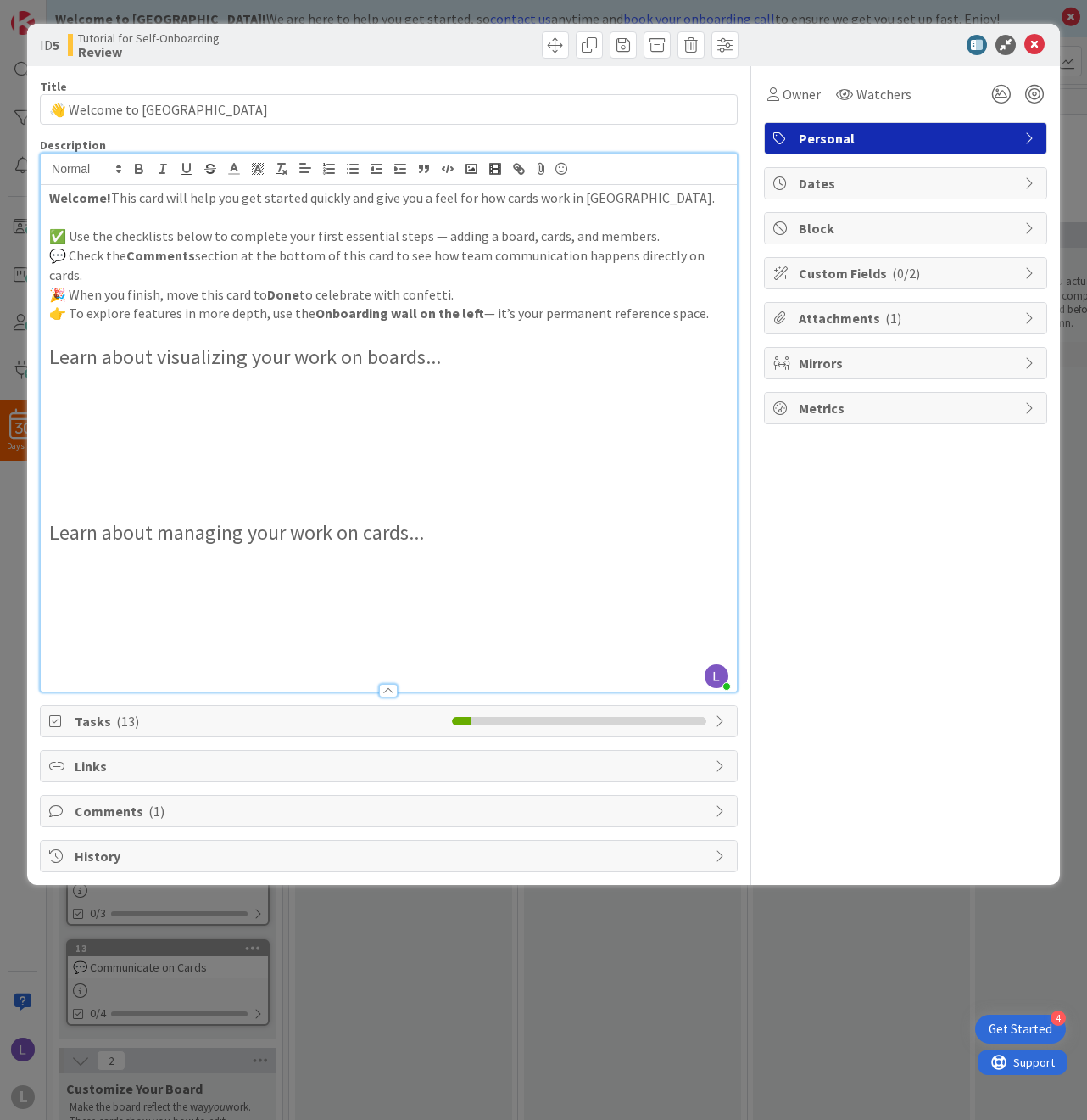
click at [715, 886] on div "ID 5 Tutorial for Self-Onboarding Review Title 25 / 128 👋 Welcome to [GEOGRAPHI…" at bounding box center [544, 560] width 1087 height 1120
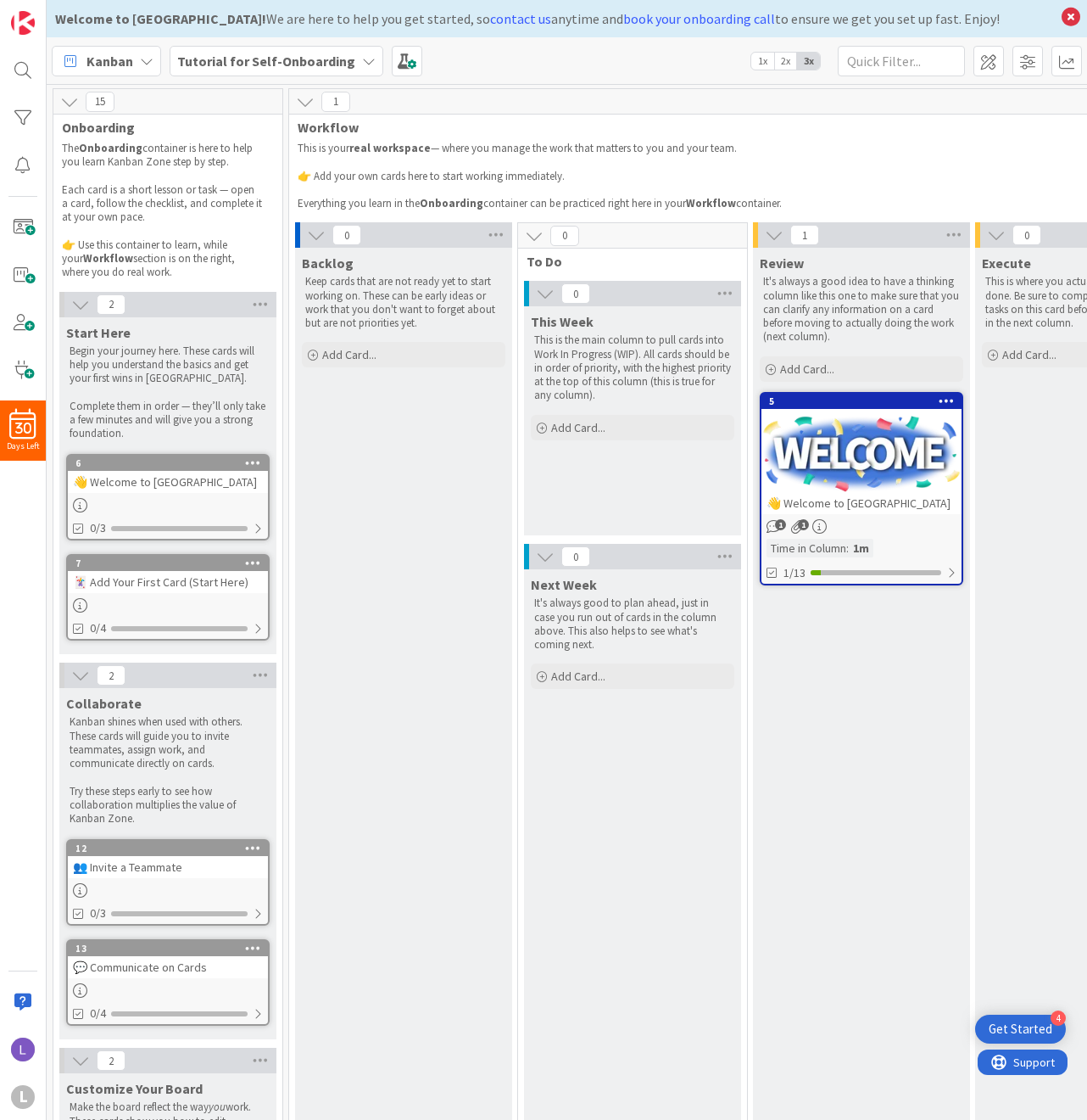
click at [146, 69] on div "Kanban" at bounding box center [107, 61] width 109 height 31
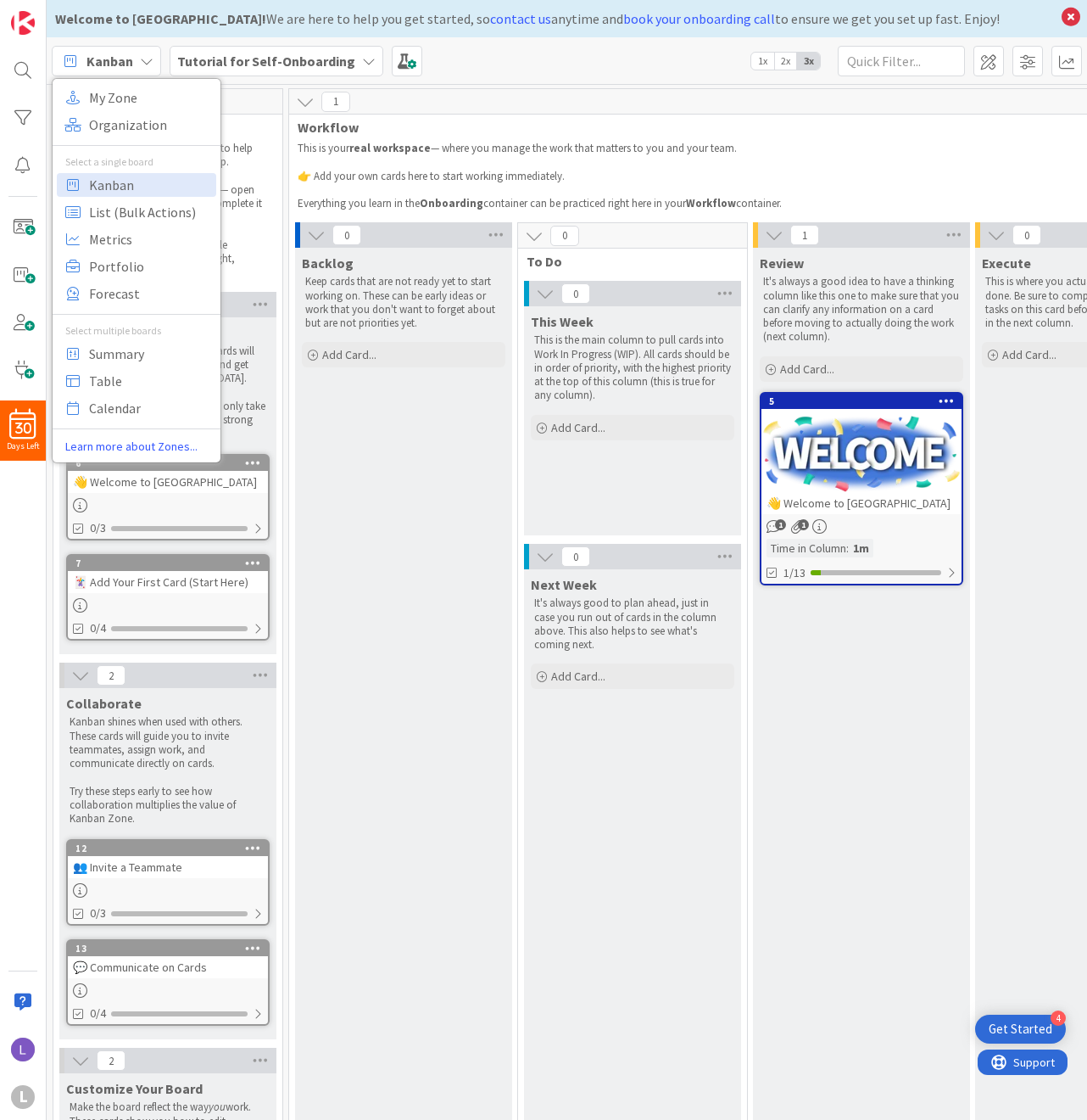
click at [25, 528] on div "30 Days Left L" at bounding box center [23, 560] width 46 height 1120
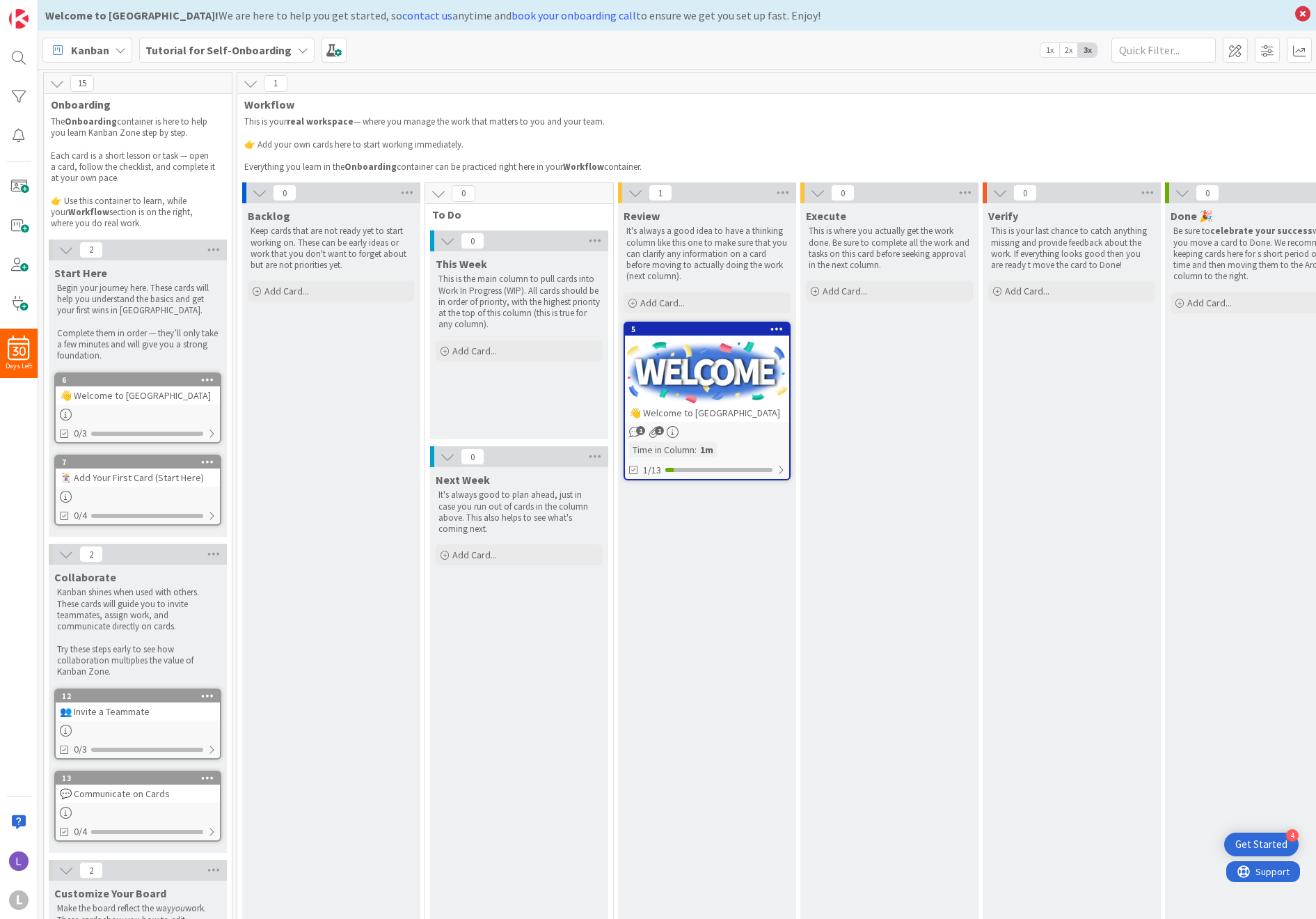
click at [271, 48] on b "Tutorial for Self-Onboarding" at bounding box center [219, 50] width 146 height 14
click at [525, 73] on div "1" at bounding box center [792, 84] width 1111 height 21
click at [779, 471] on div at bounding box center [780, 469] width 8 height 11
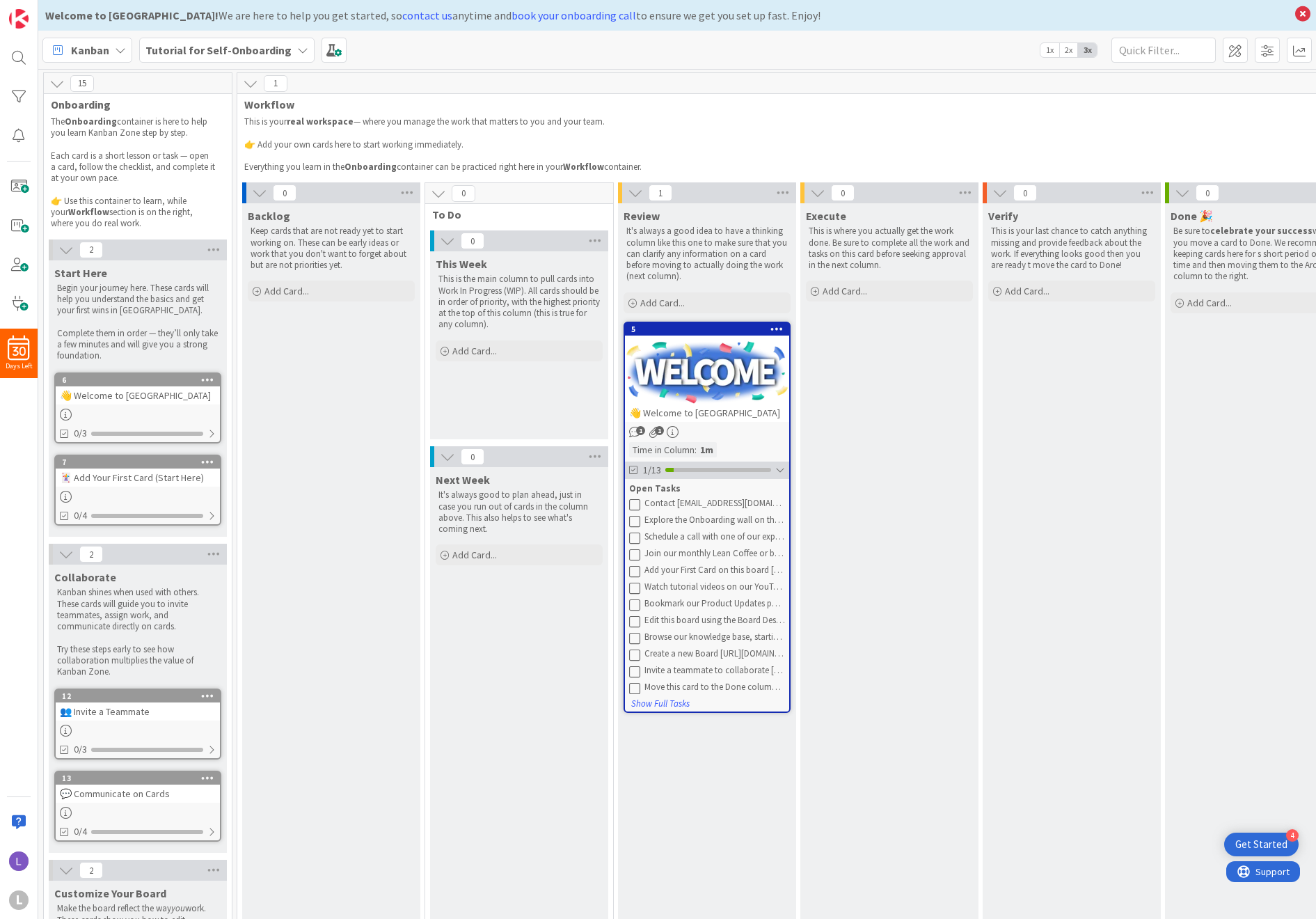
click at [779, 472] on div at bounding box center [780, 469] width 10 height 11
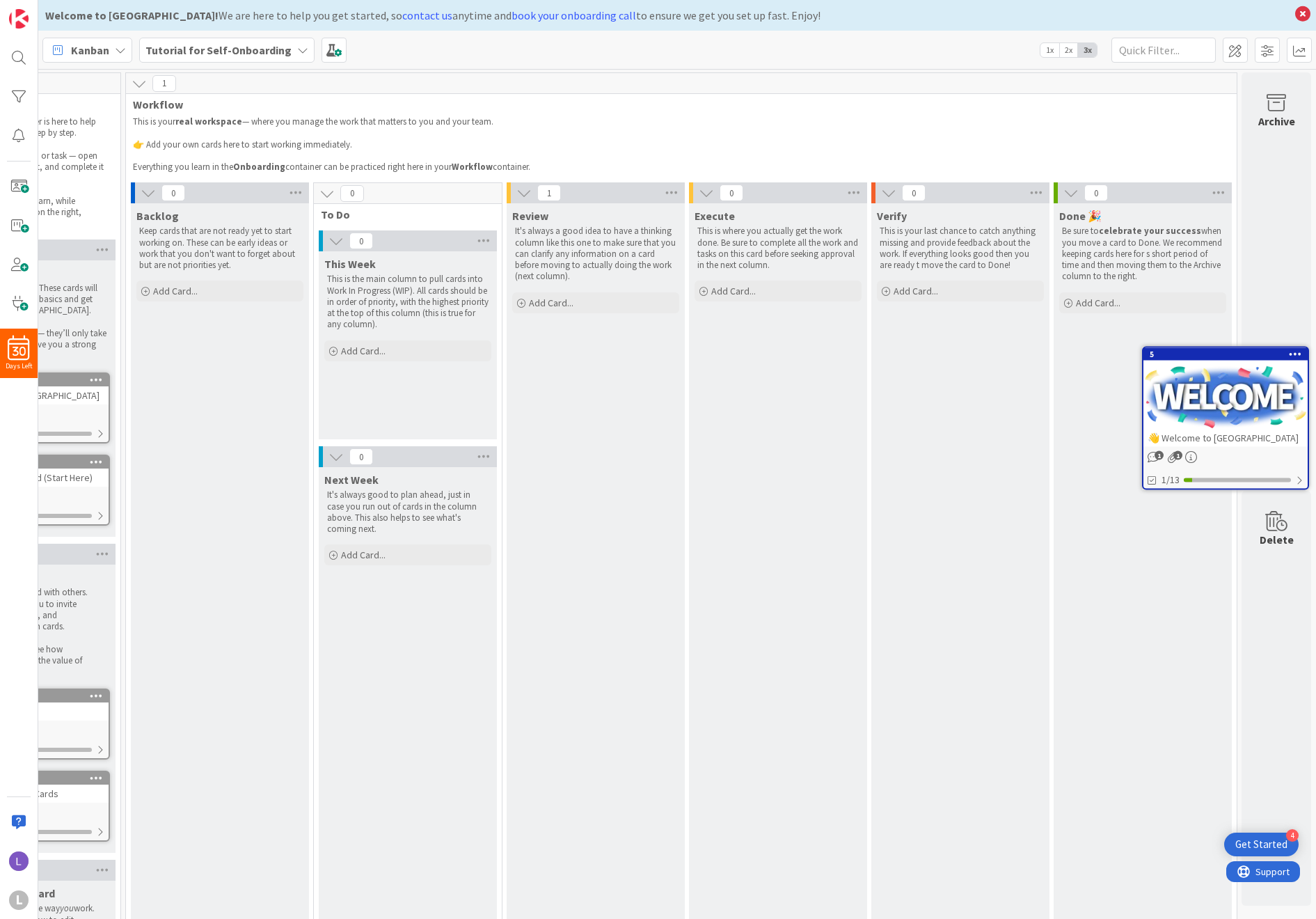
scroll to position [0, 122]
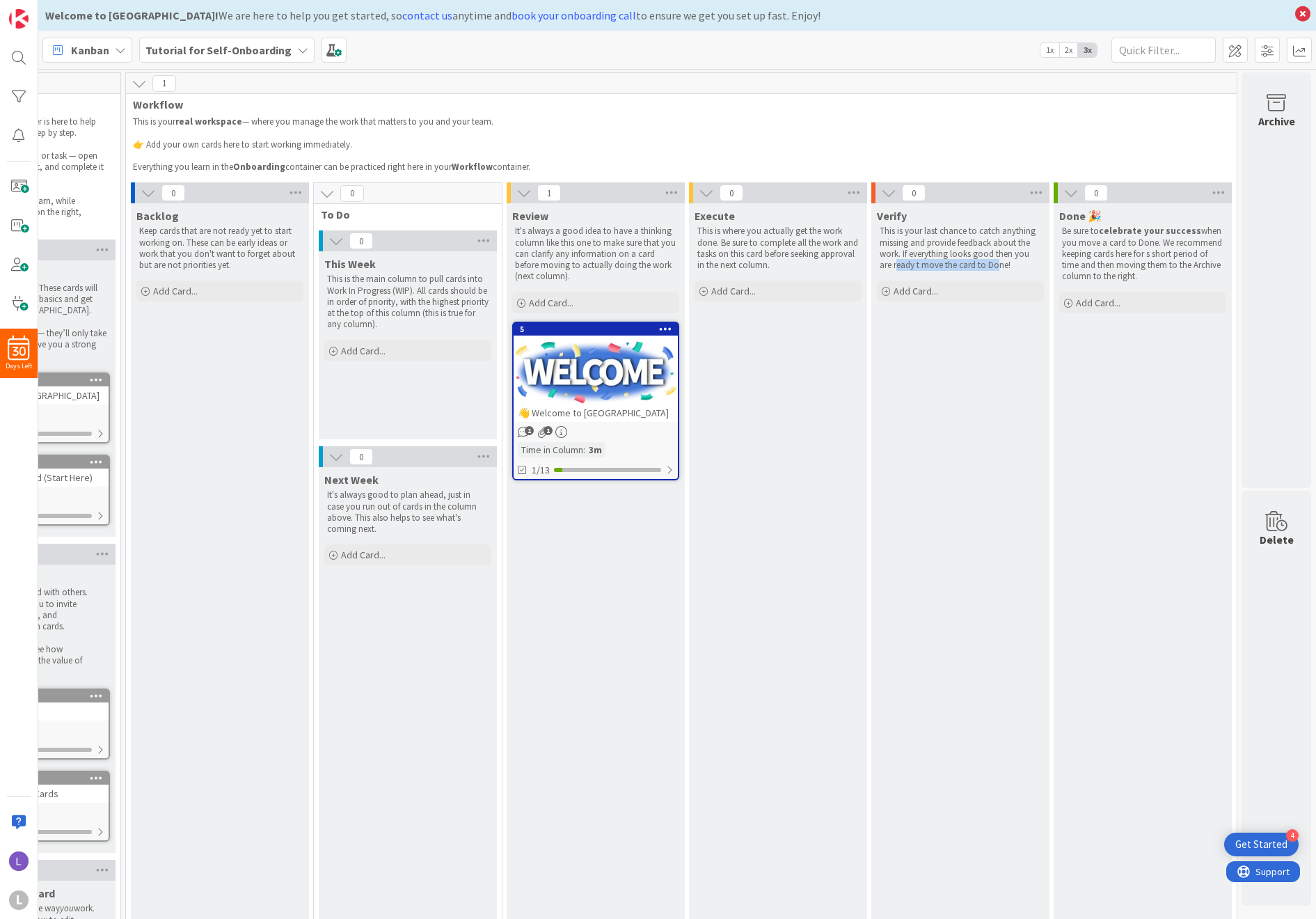
drag, startPoint x: 886, startPoint y: 266, endPoint x: 986, endPoint y: 269, distance: 100.0
click at [891, 269] on p "This is your last chance to catch anything missing and provide feedback about t…" at bounding box center [960, 248] width 161 height 46
click at [891, 270] on p "This is your last chance to catch anything missing and provide feedback about t…" at bounding box center [960, 248] width 161 height 46
click at [606, 396] on div at bounding box center [596, 373] width 164 height 63
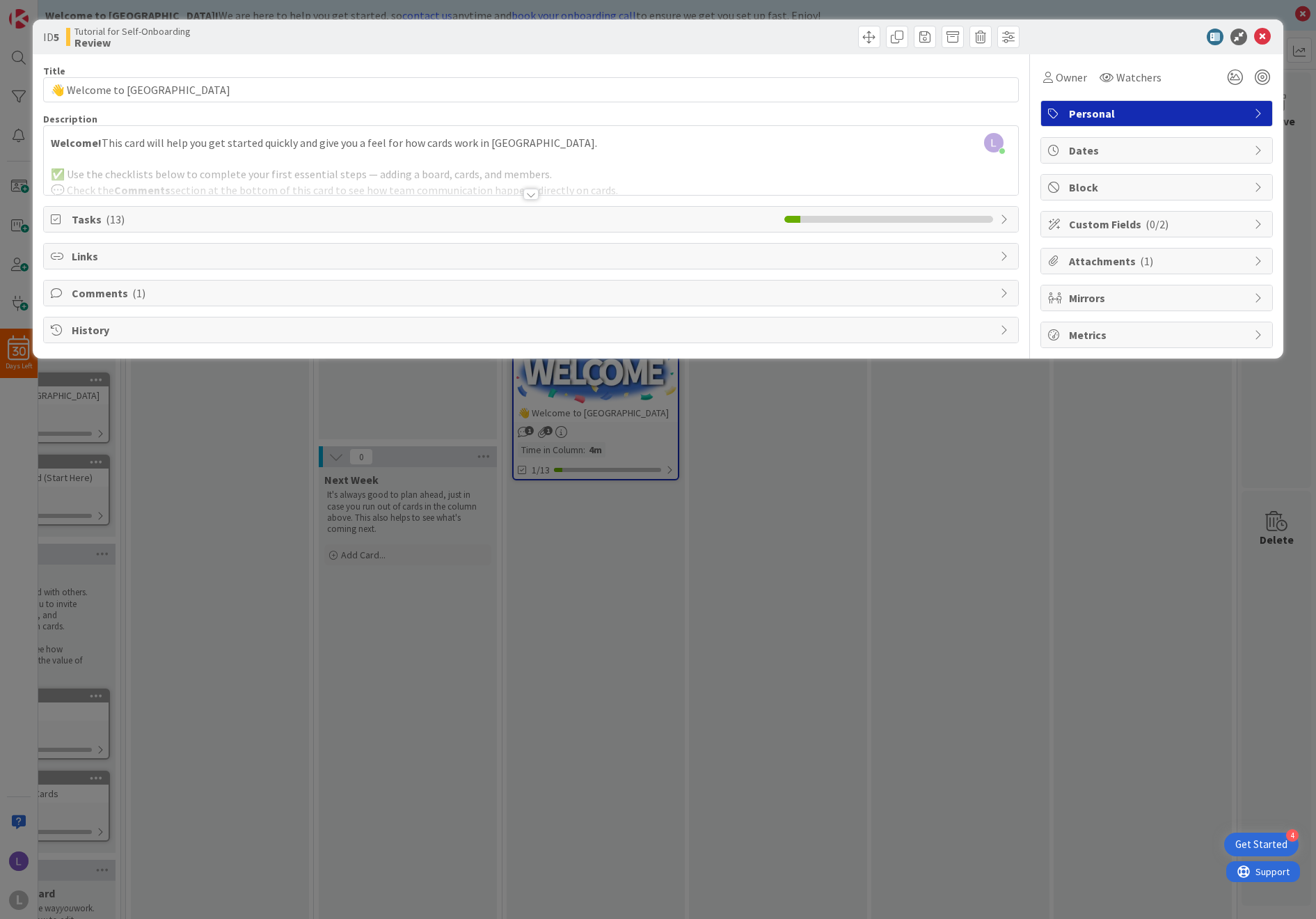
click at [513, 191] on div at bounding box center [530, 177] width 973 height 36
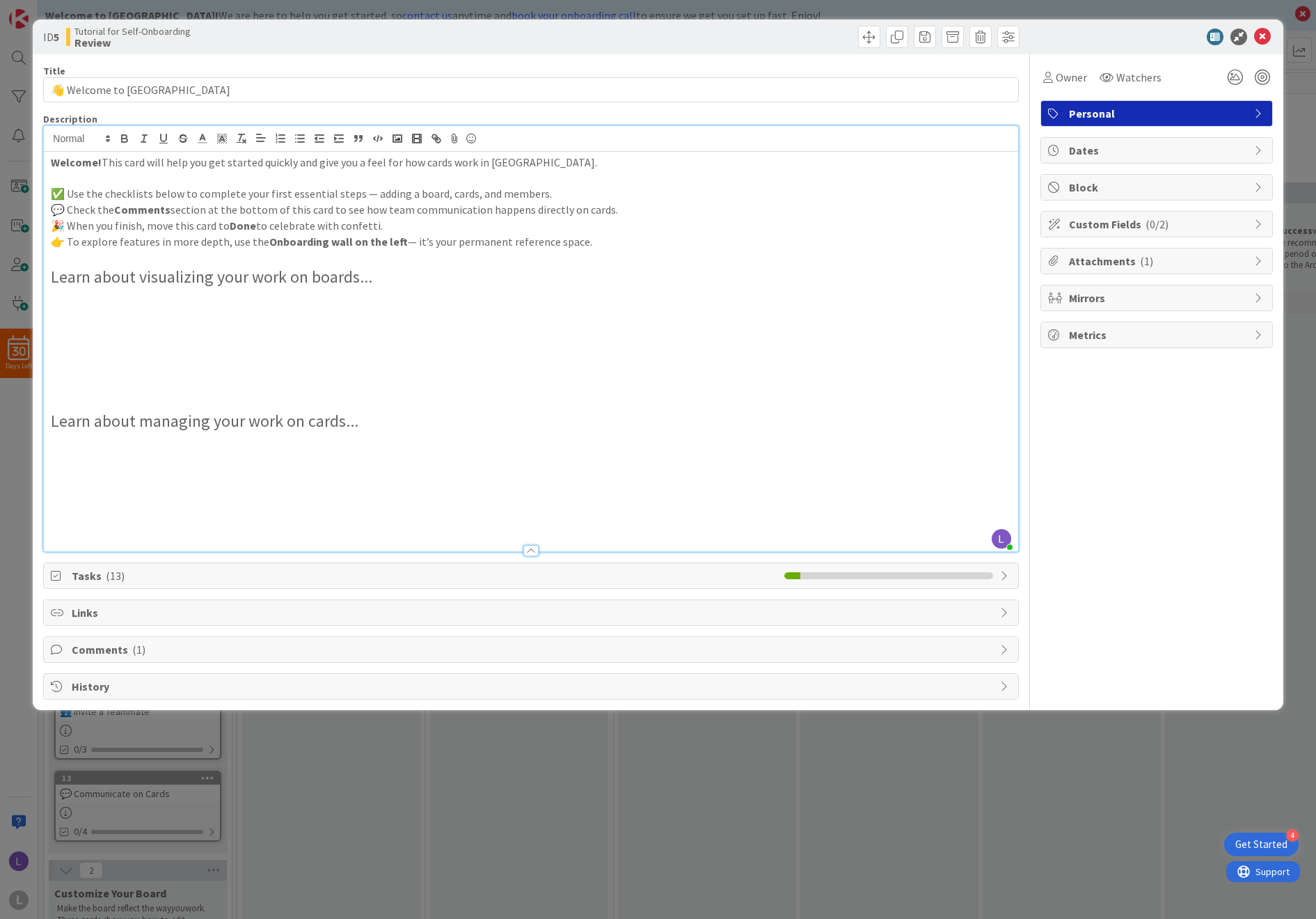
click at [365, 813] on div "ID 5 Tutorial for Self-Onboarding Review Title 25 / 128 👋 Welcome to [GEOGRAPHI…" at bounding box center [658, 460] width 1316 height 919
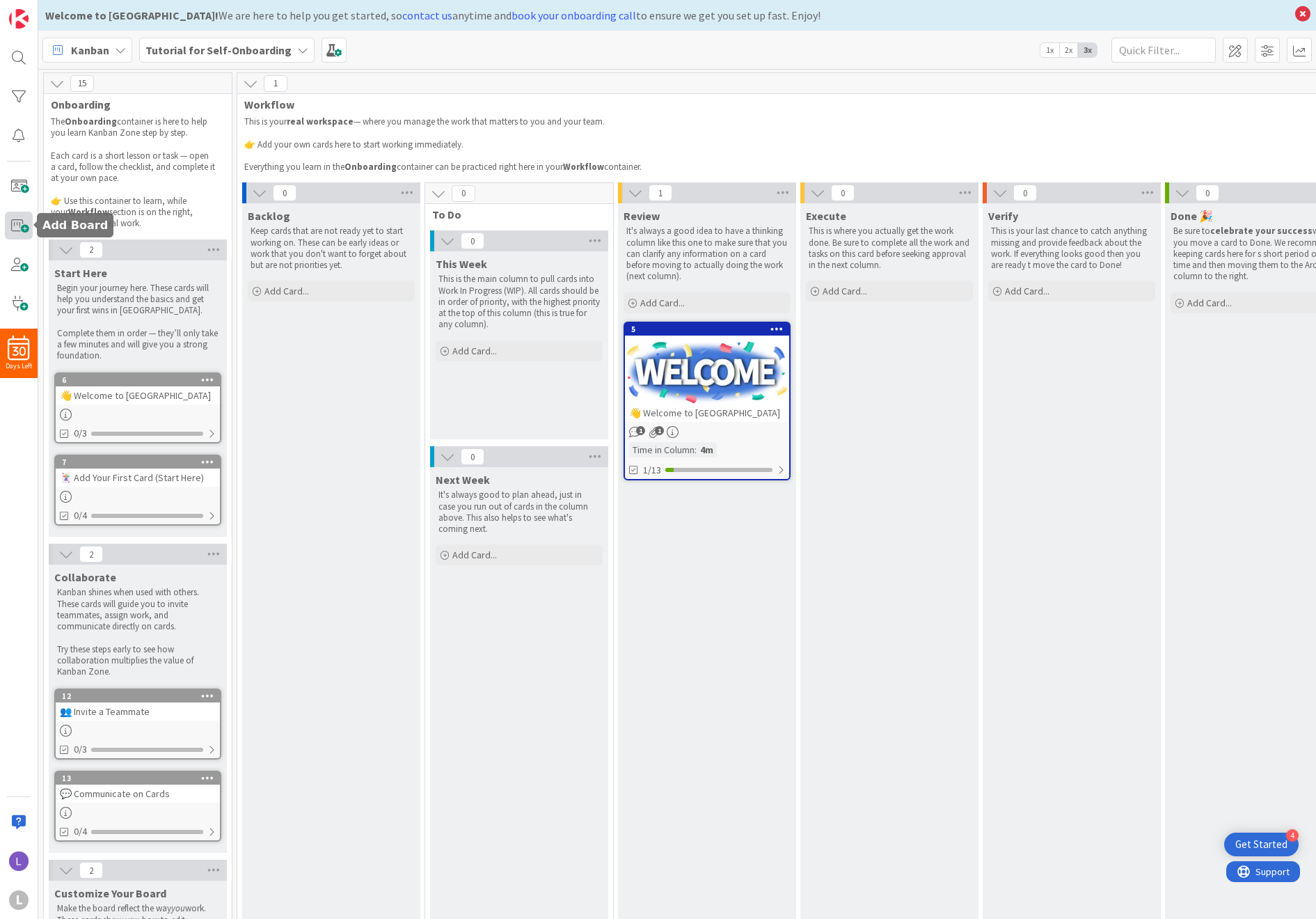
click at [17, 237] on span at bounding box center [19, 225] width 28 height 28
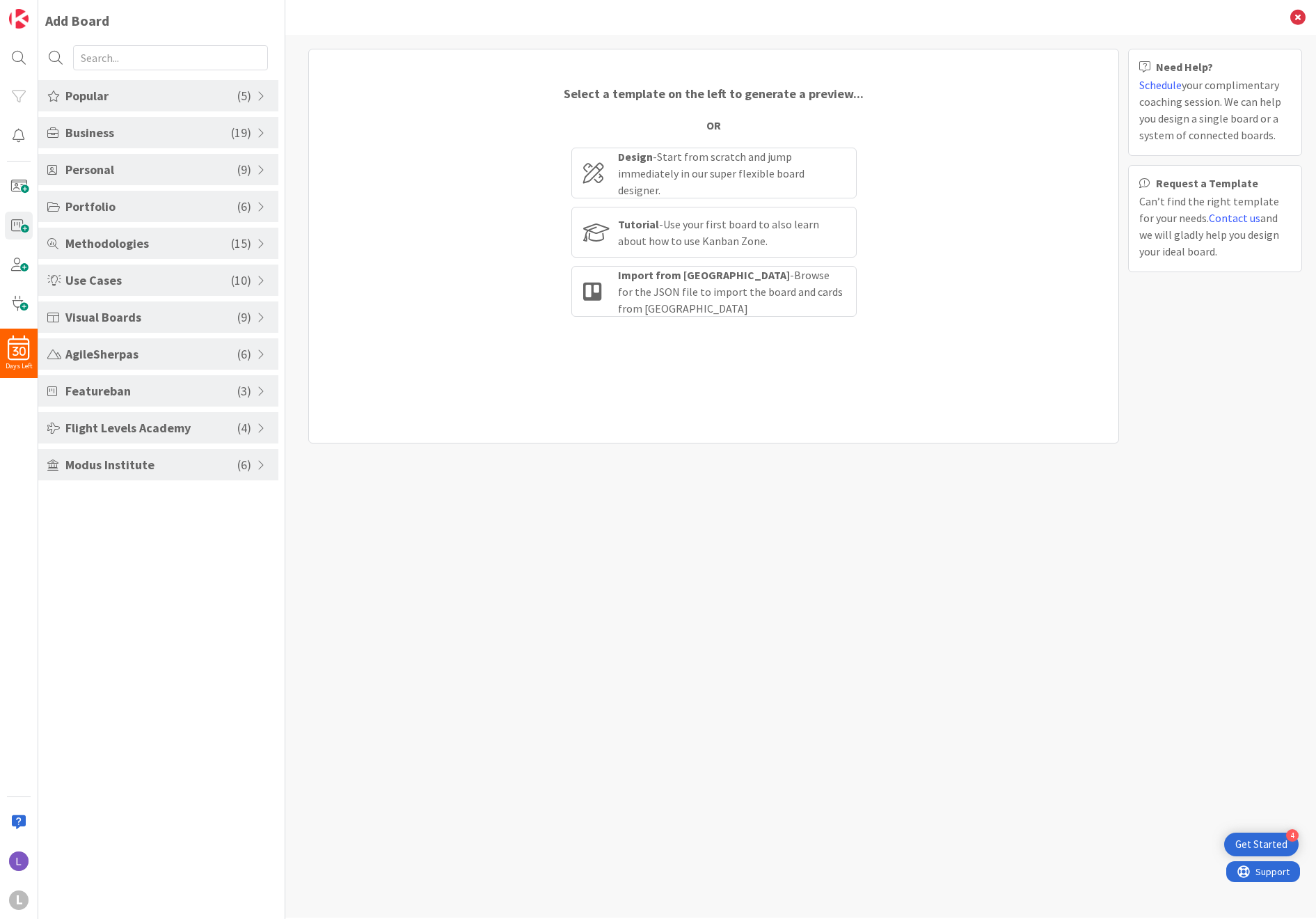
click at [158, 134] on span "Business" at bounding box center [149, 132] width 166 height 19
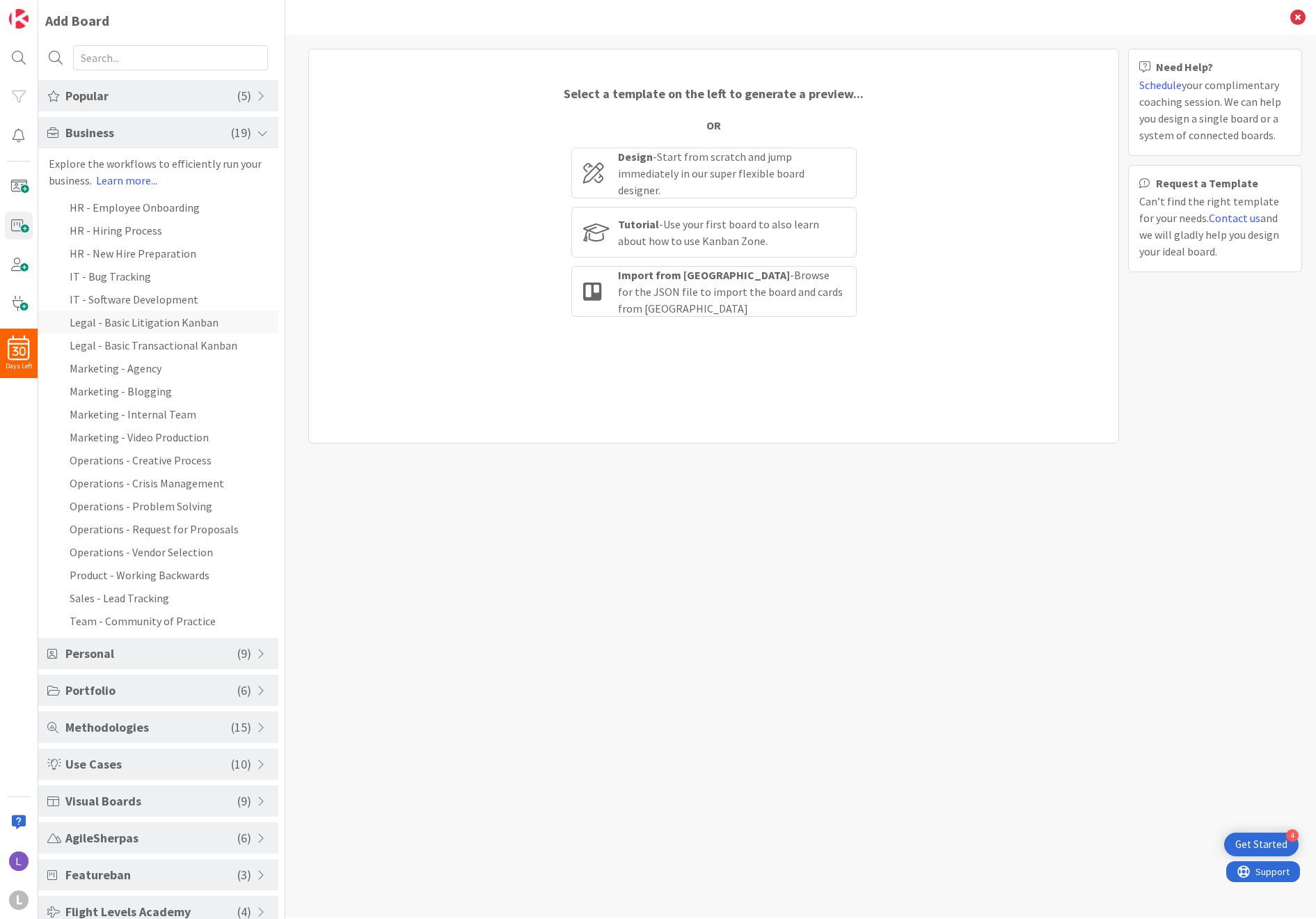
click at [193, 324] on li "Legal - Basic Litigation Kanban" at bounding box center [158, 322] width 240 height 23
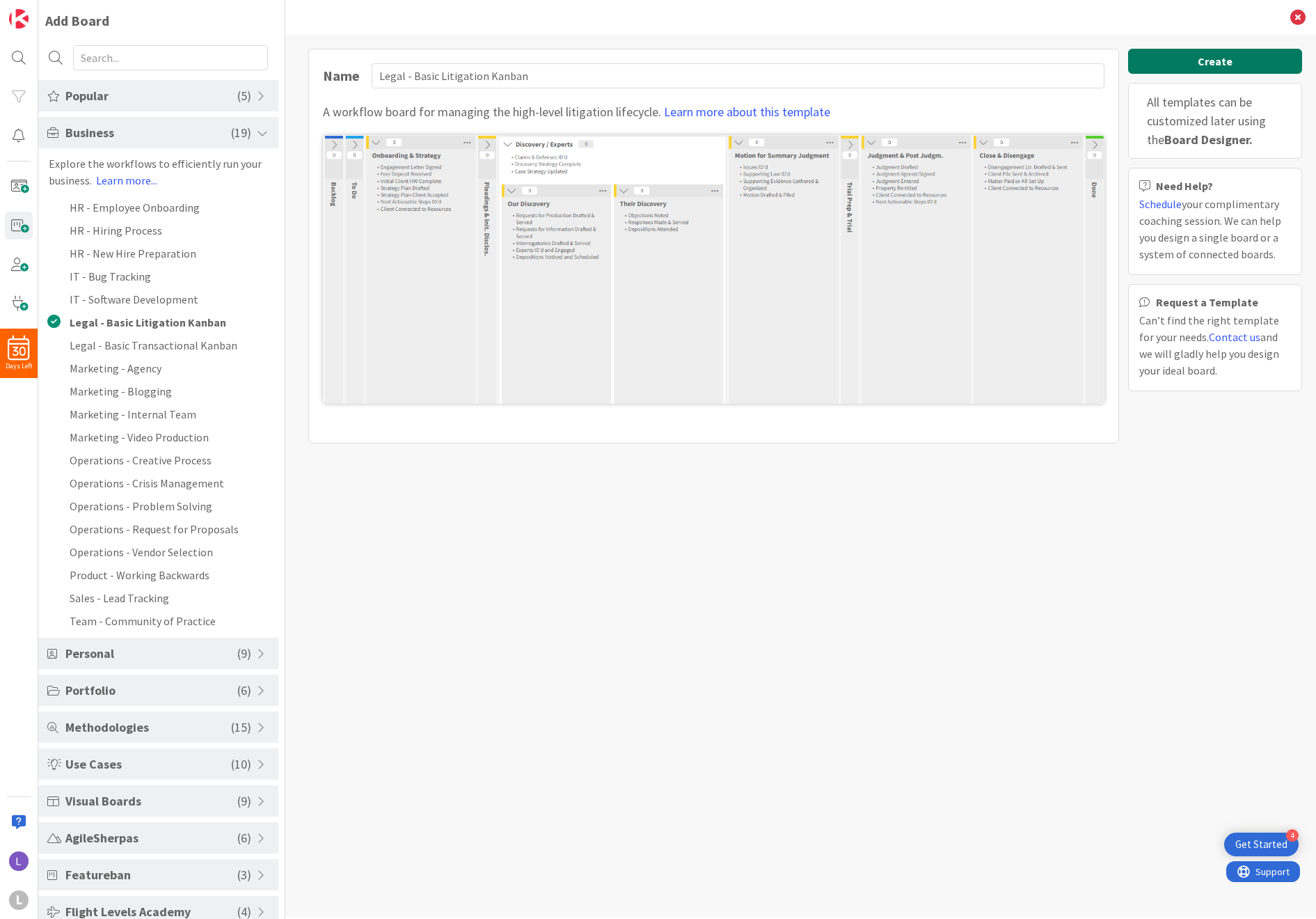
click at [891, 66] on button "Create" at bounding box center [1214, 61] width 174 height 25
type input "Legal - Basic Litigation Kanban"
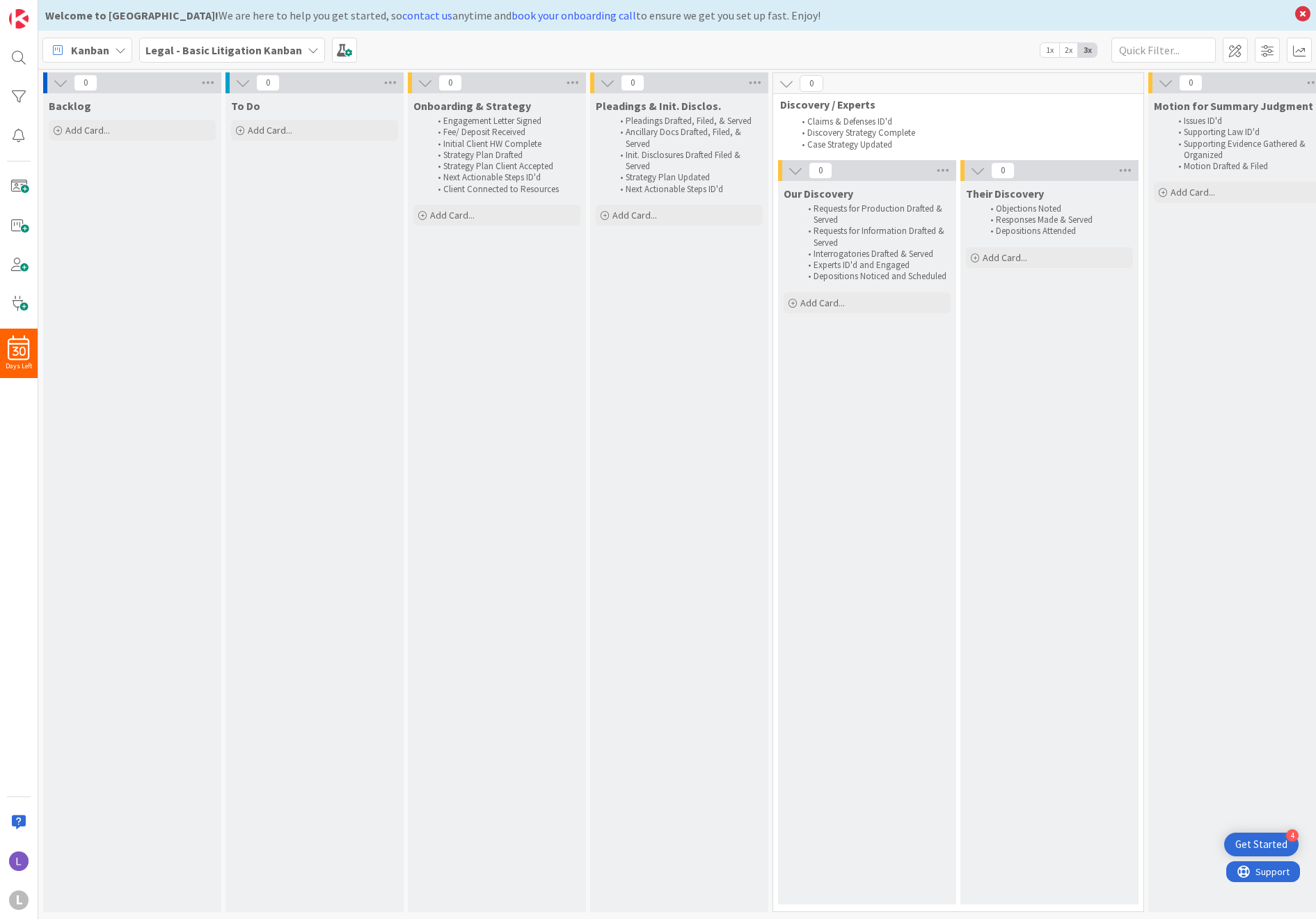
click at [217, 47] on b "Legal - Basic Litigation Kanban" at bounding box center [224, 50] width 157 height 14
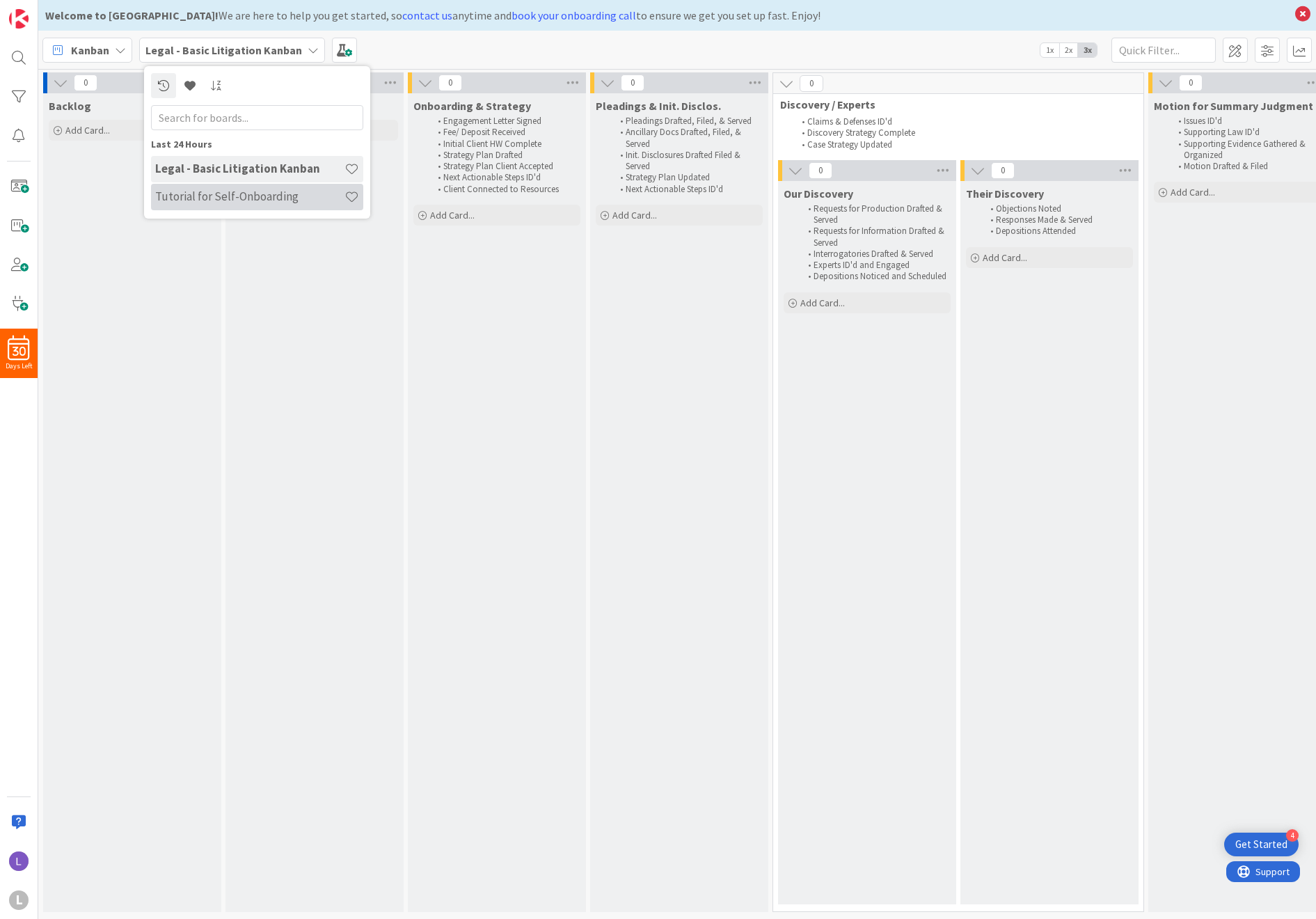
click at [205, 188] on div "Tutorial for Self-Onboarding" at bounding box center [257, 197] width 212 height 26
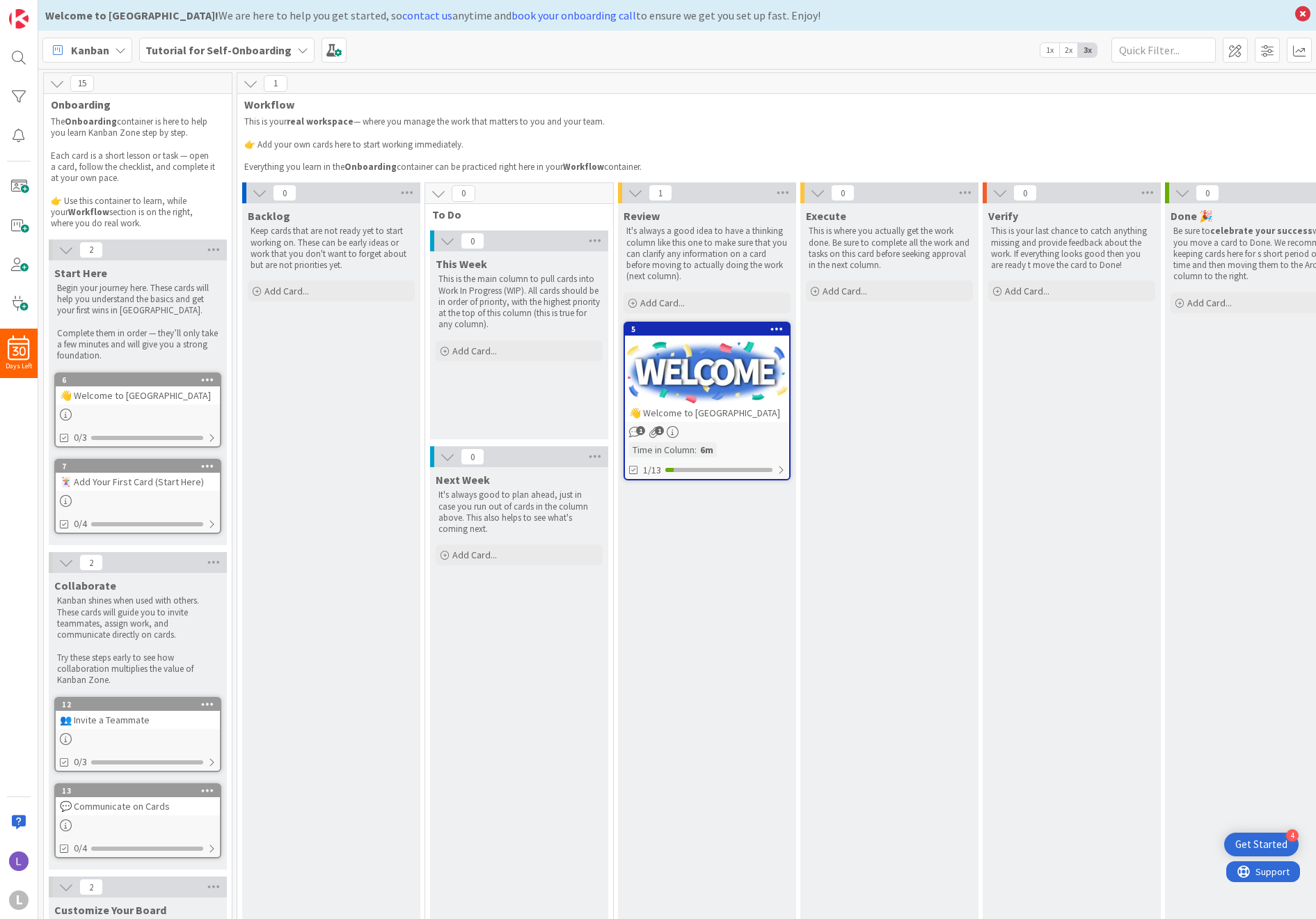
click at [723, 394] on div at bounding box center [707, 373] width 164 height 63
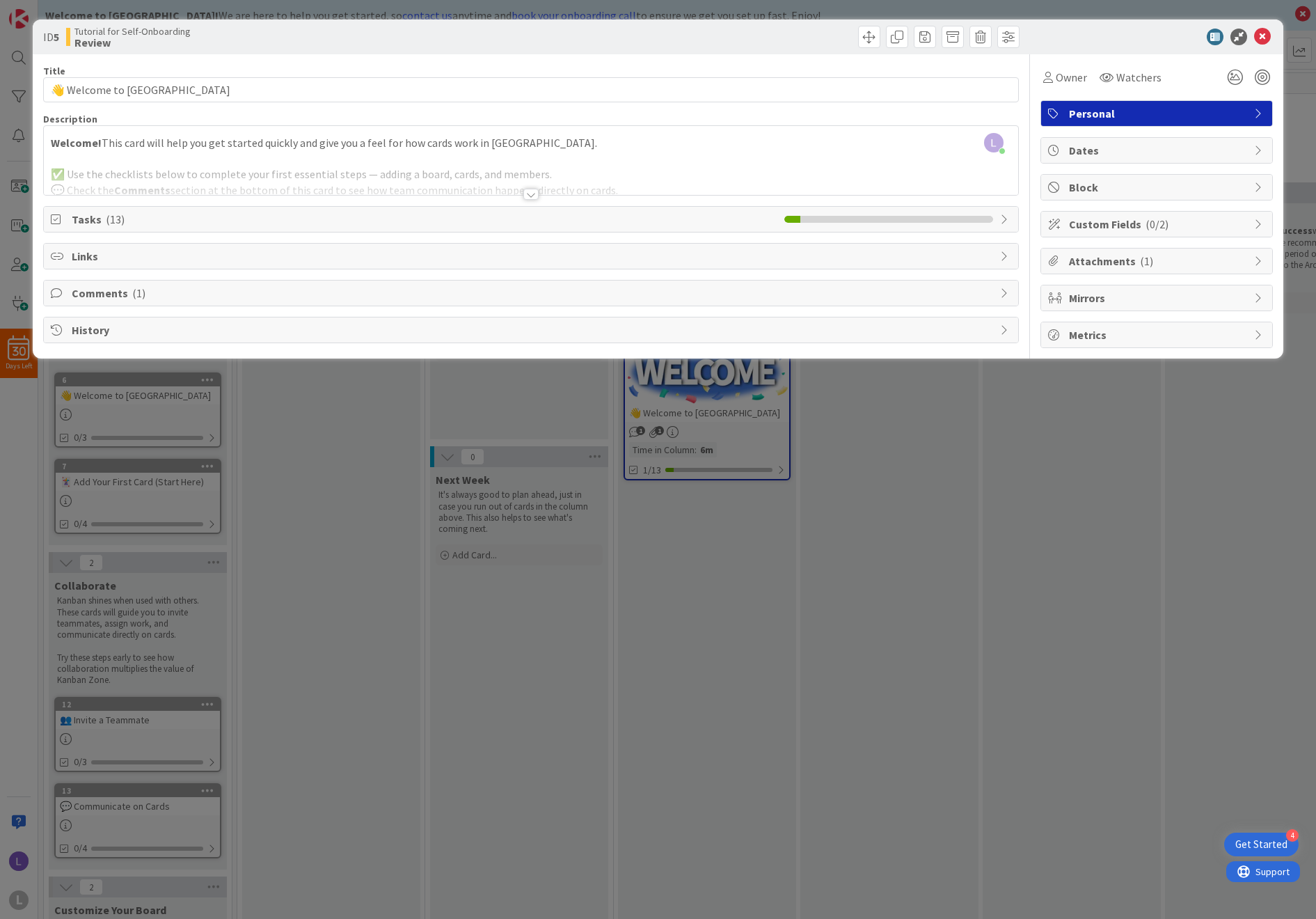
click at [461, 225] on span "Tasks ( 13 )" at bounding box center [424, 219] width 705 height 16
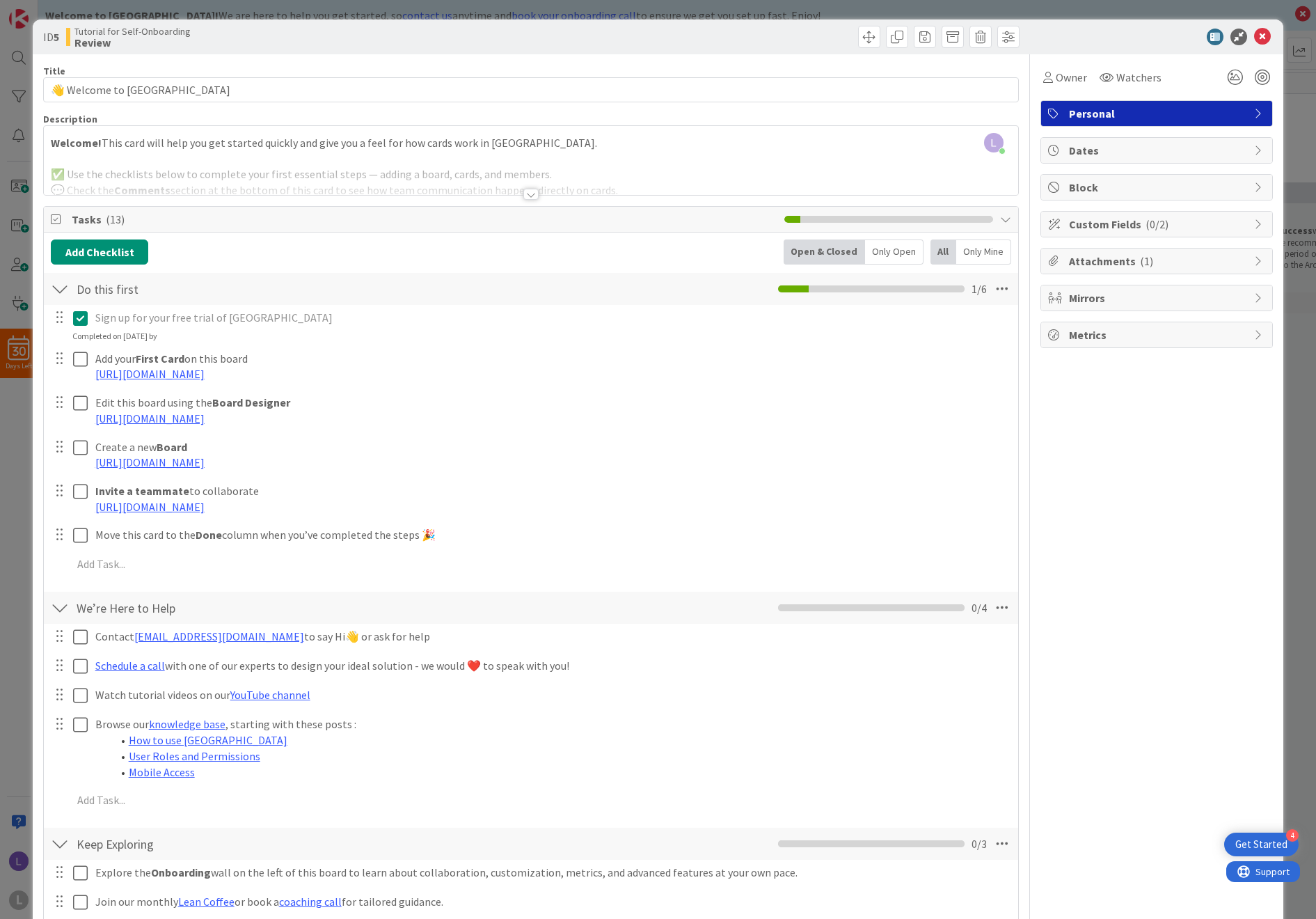
click at [460, 224] on span "Tasks ( 13 )" at bounding box center [424, 219] width 705 height 16
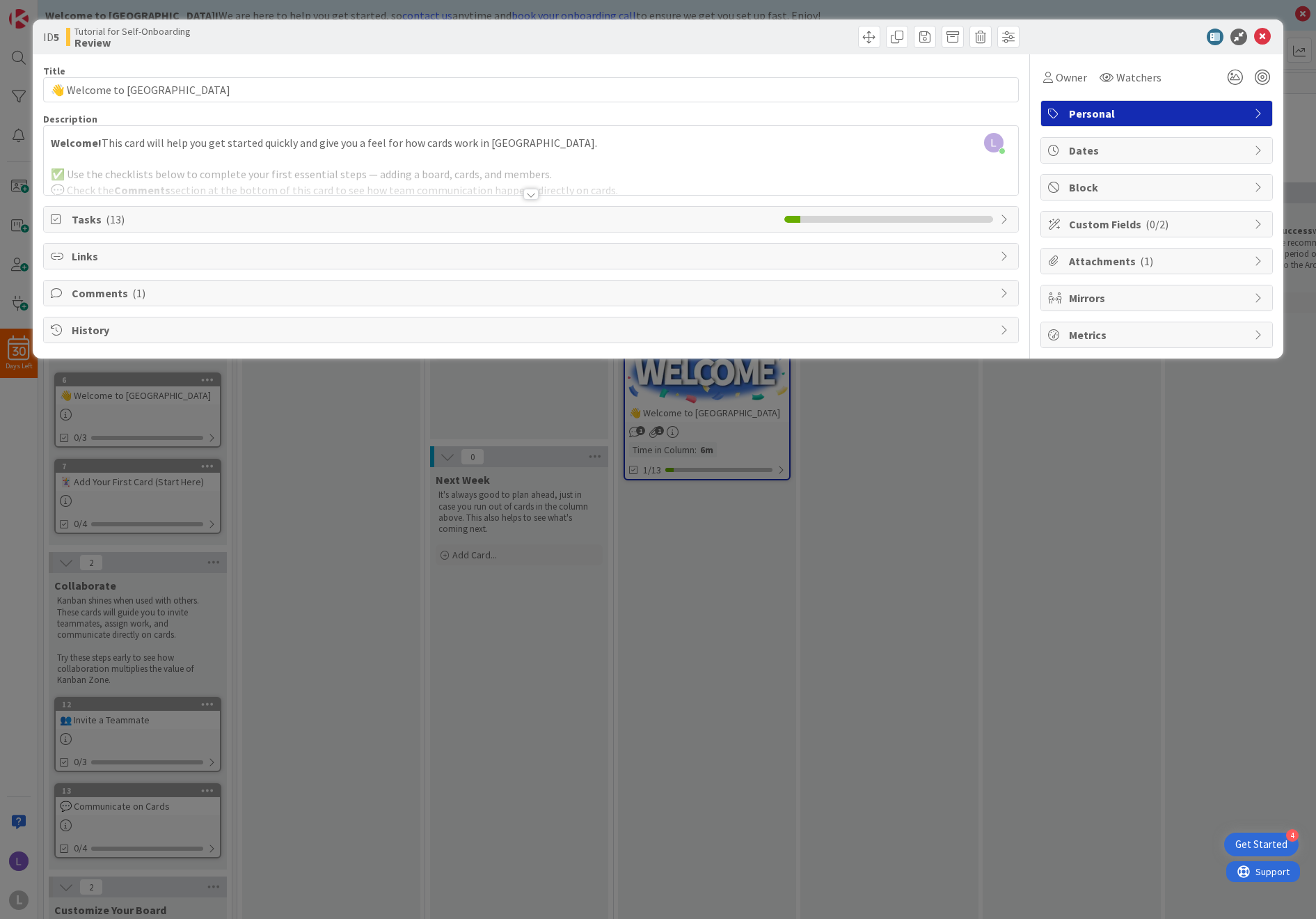
click at [533, 197] on div at bounding box center [531, 194] width 15 height 11
